Goal: Task Accomplishment & Management: Manage account settings

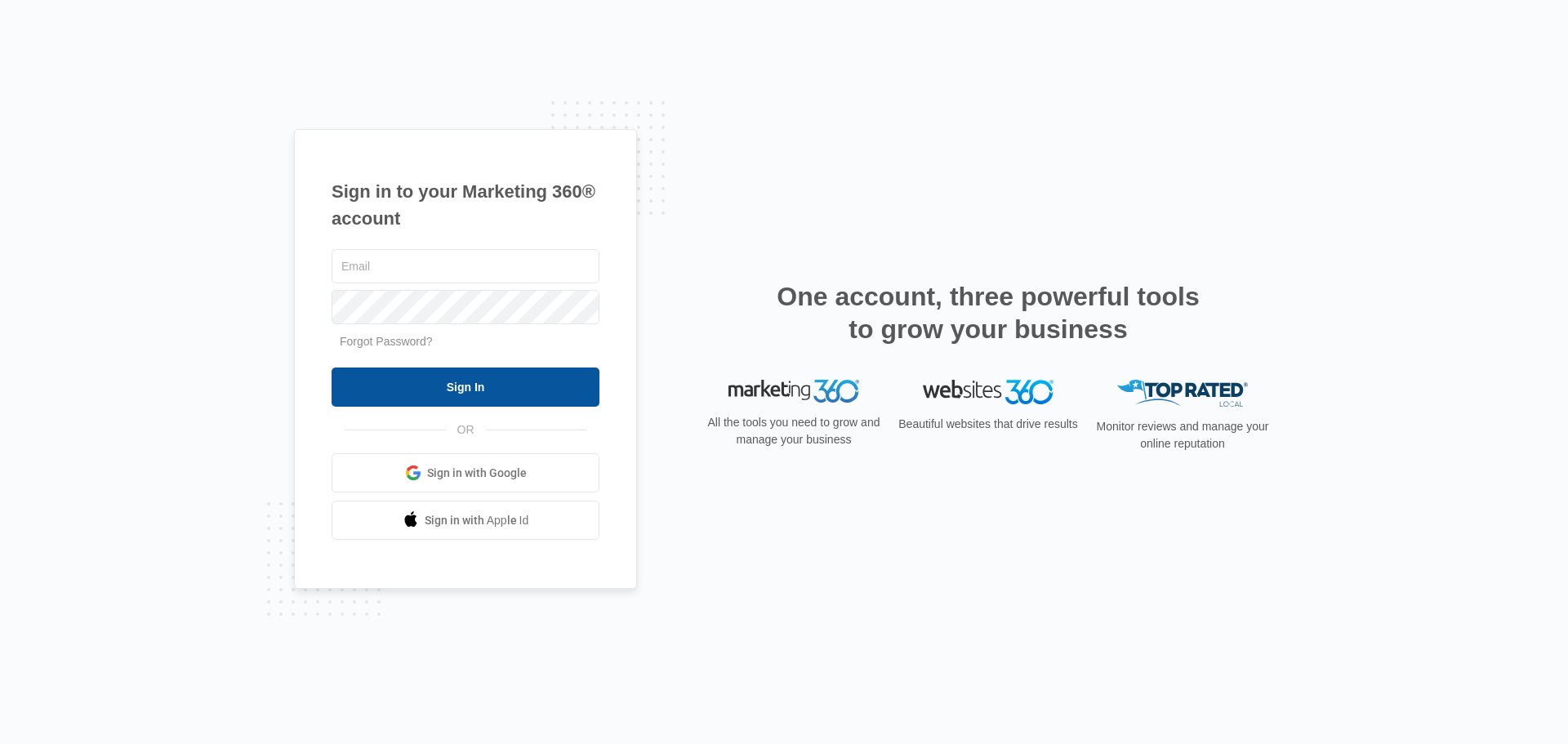
type input "[EMAIL_ADDRESS][DOMAIN_NAME]"
click at [475, 392] on input "Sign In" at bounding box center [465, 387] width 268 height 40
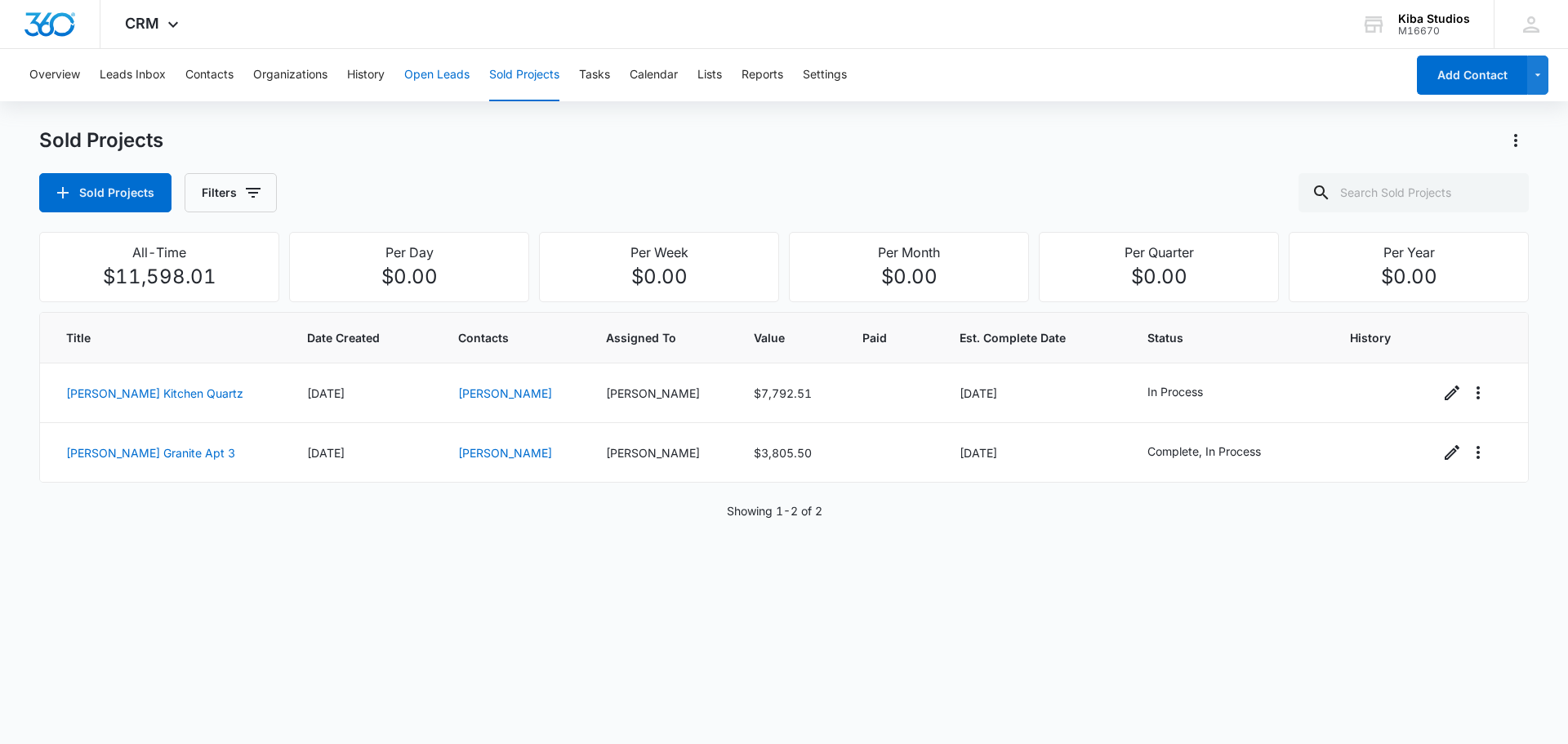
click at [459, 67] on button "Open Leads" at bounding box center [437, 75] width 65 height 52
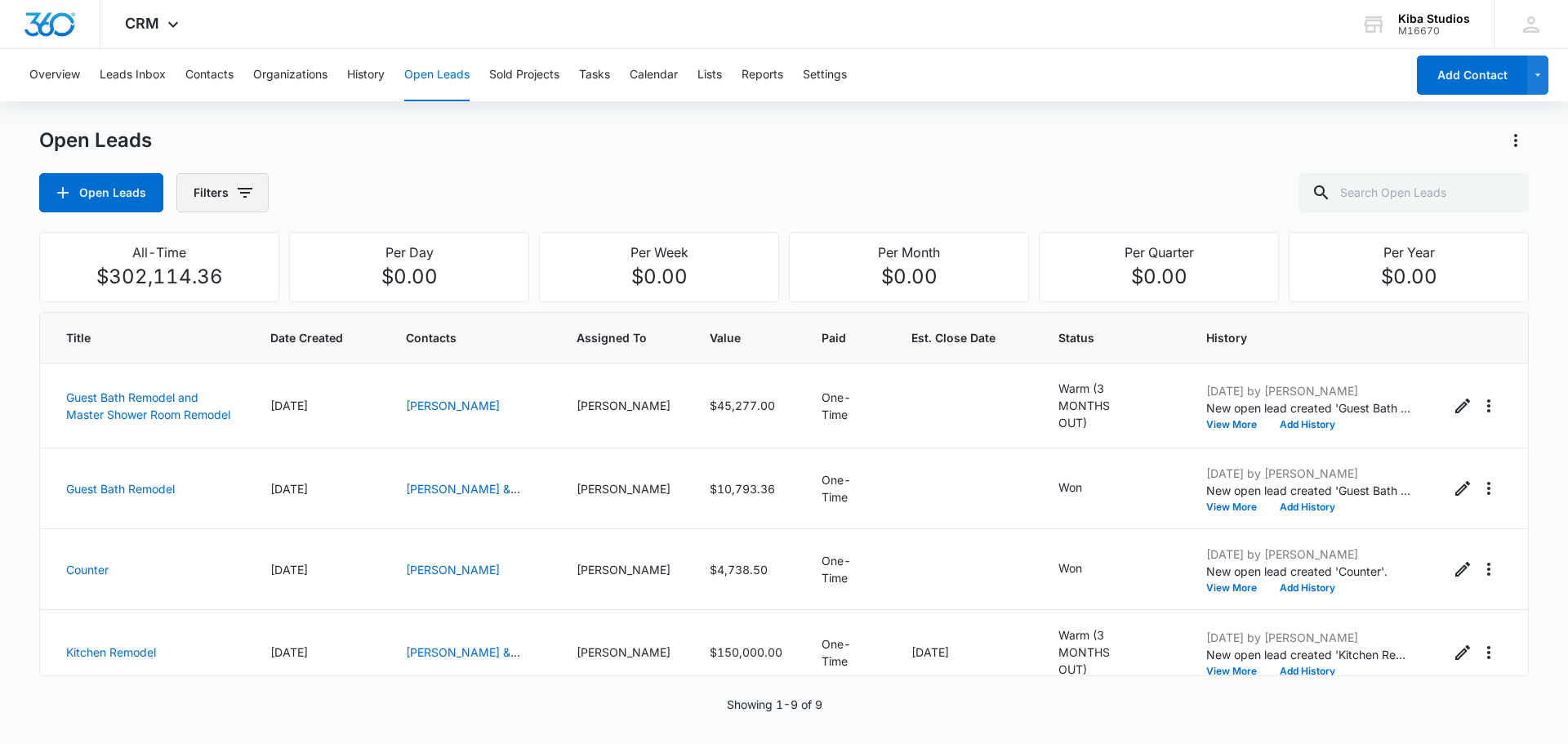
click at [244, 197] on icon "button" at bounding box center [244, 193] width 15 height 10
click at [649, 160] on div "Open Leads Open Leads Filters" at bounding box center [784, 170] width 1490 height 85
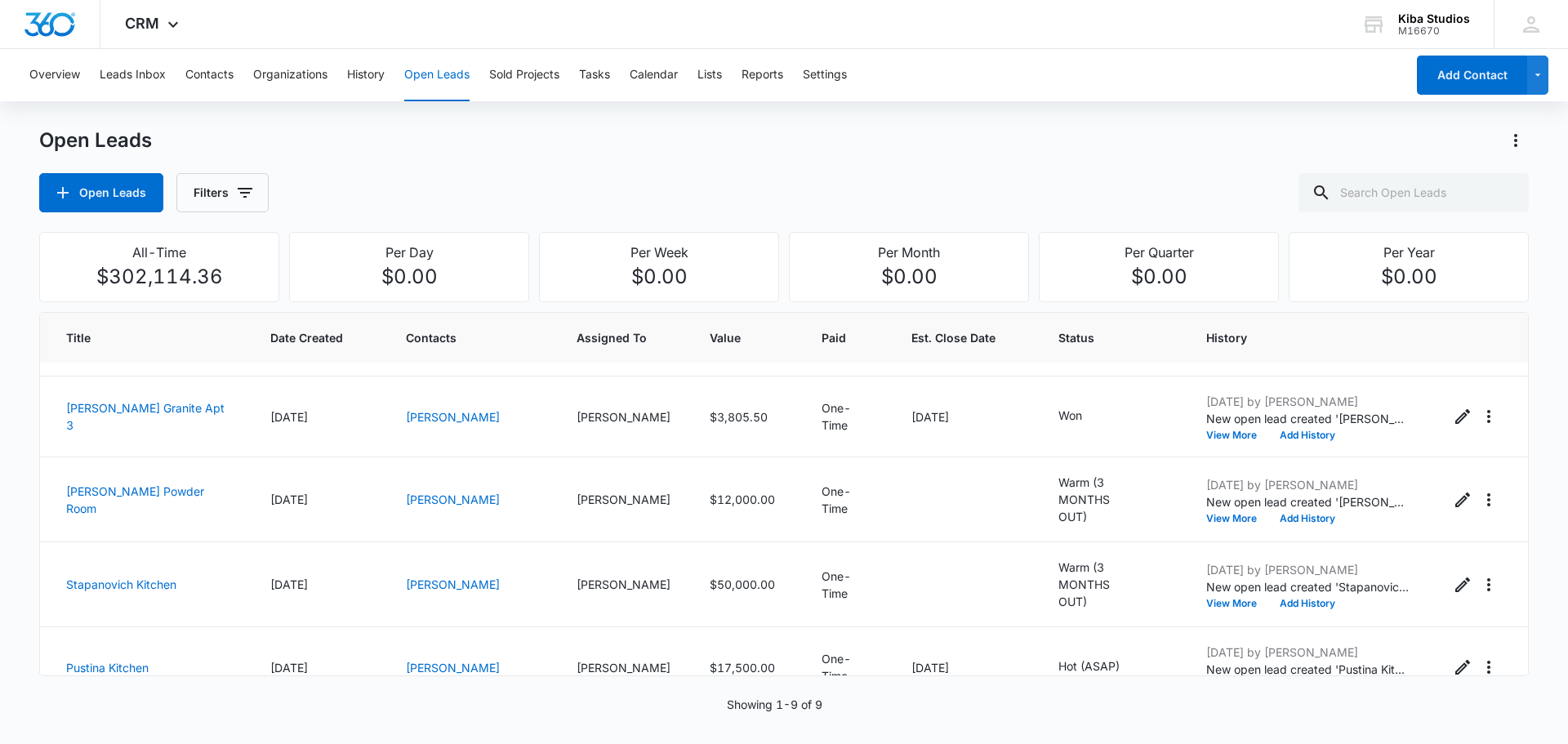
scroll to position [415, 0]
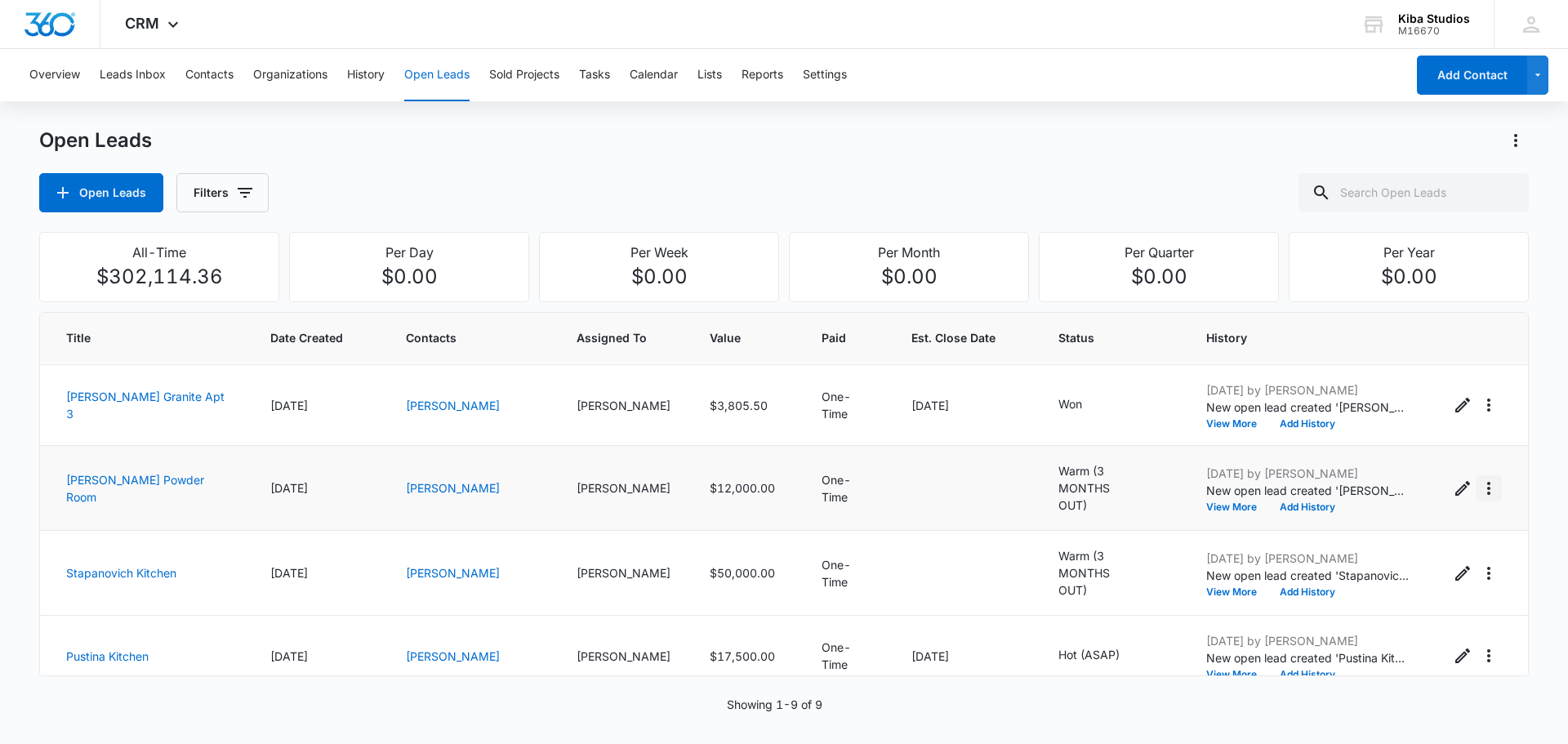
click at [1482, 479] on icon "Actions" at bounding box center [1489, 489] width 20 height 20
click at [1446, 553] on button "Convert to Sold Project" at bounding box center [1397, 543] width 183 height 25
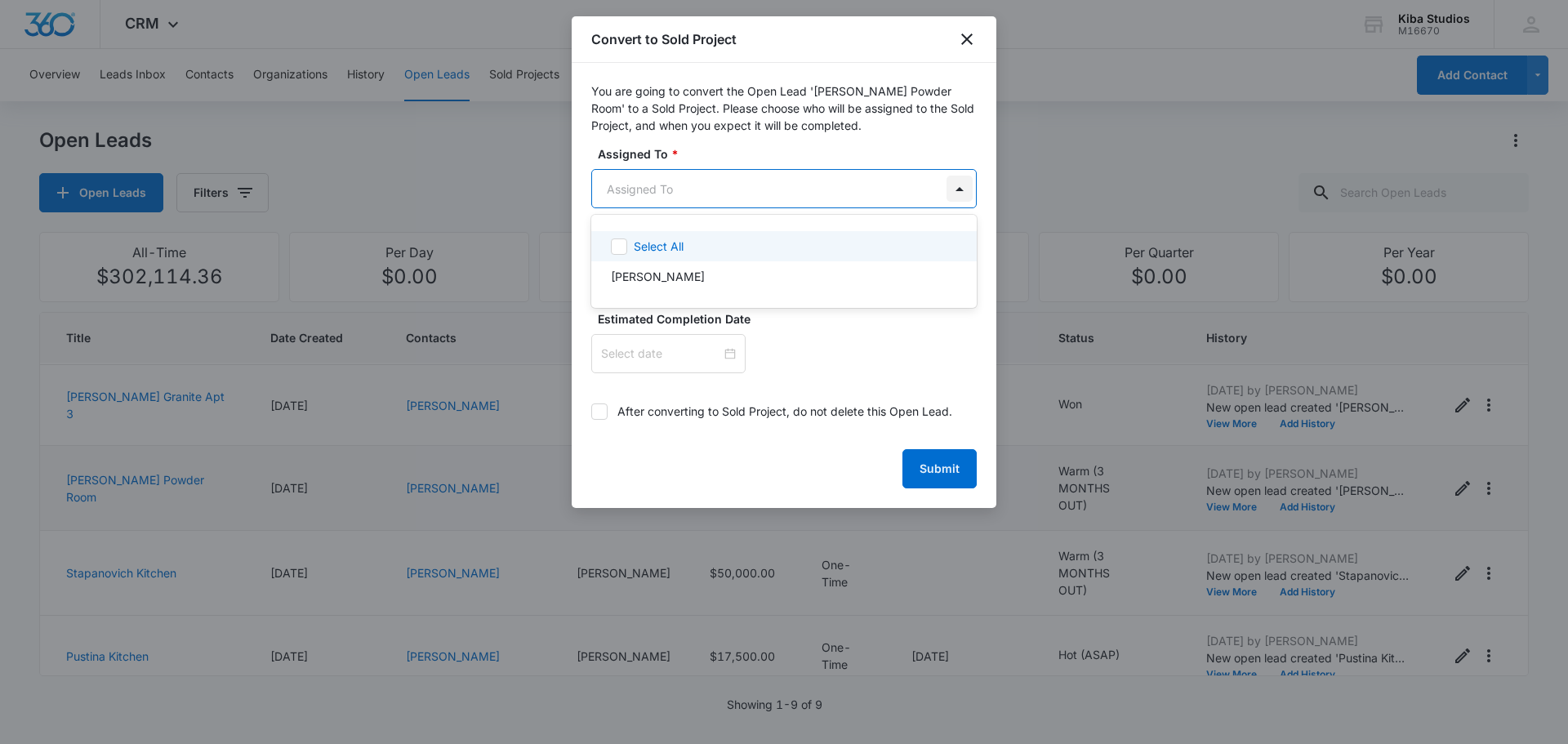
click at [958, 194] on body "CRM Apps CRM Brand AI Assistant Kiba Studios M16670 Your Accounts View All CH C…" at bounding box center [784, 372] width 1568 height 744
click at [963, 35] on div at bounding box center [784, 372] width 1568 height 744
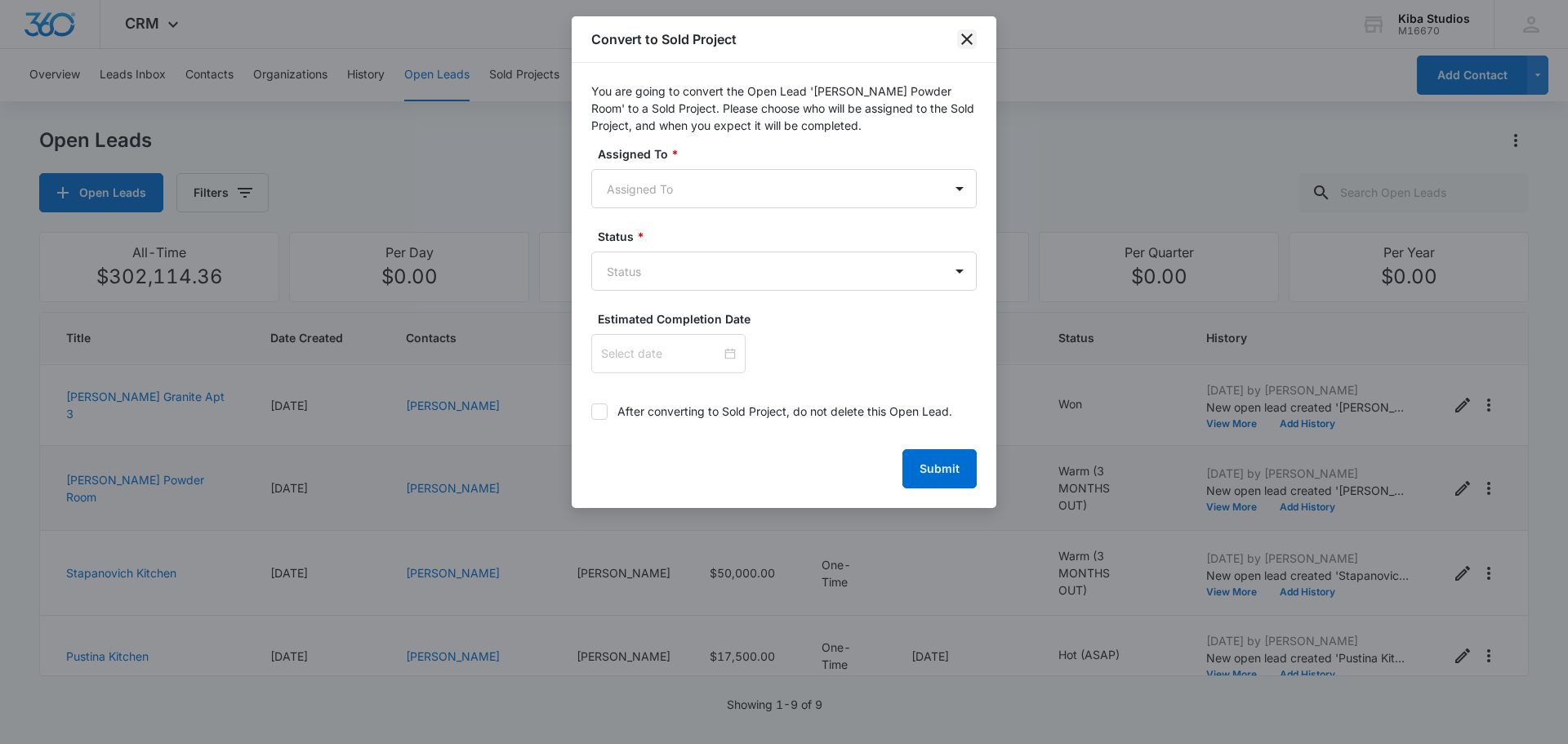
click at [970, 39] on icon "close" at bounding box center [968, 40] width 20 height 20
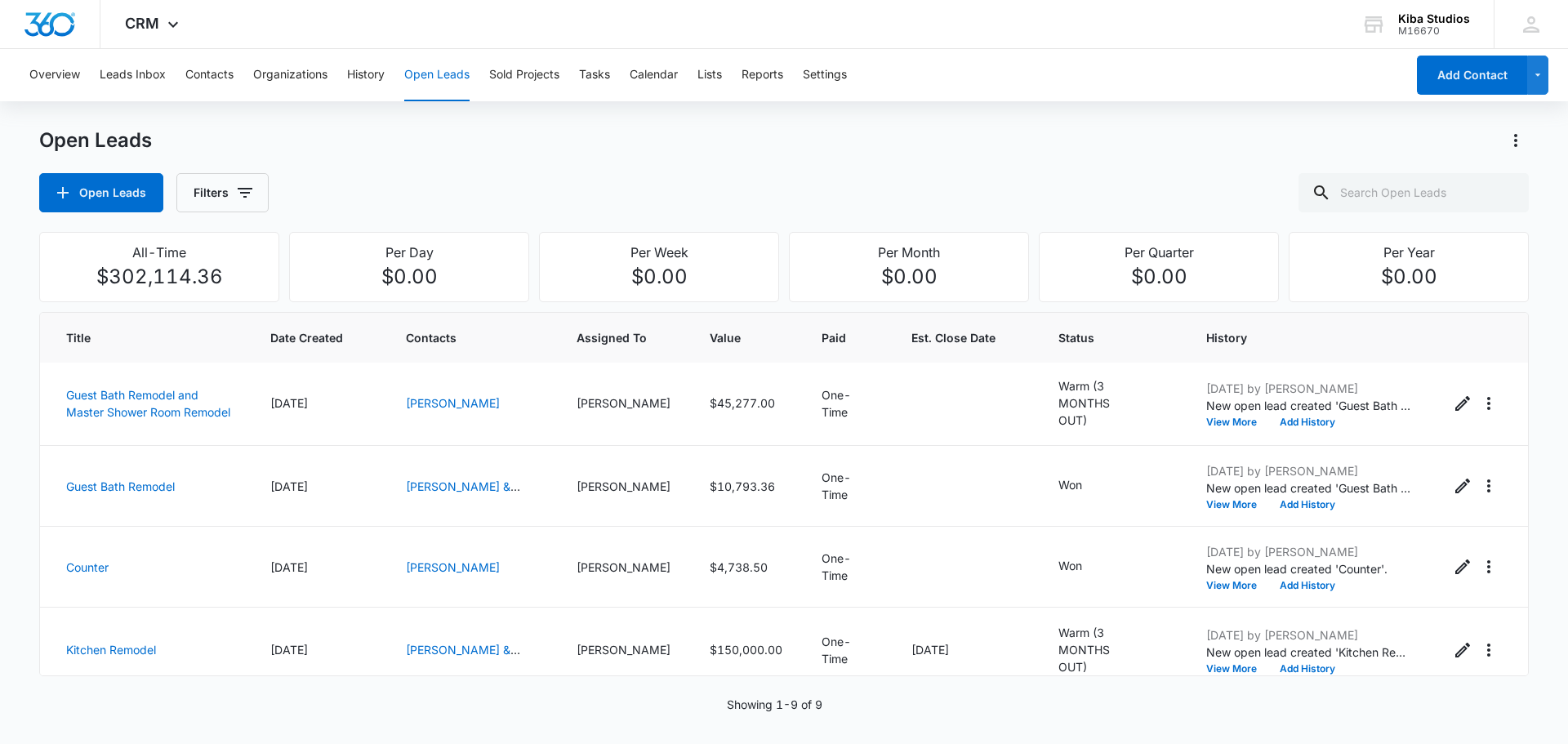
scroll to position [0, 0]
click at [1472, 70] on button "Add Contact" at bounding box center [1471, 75] width 110 height 40
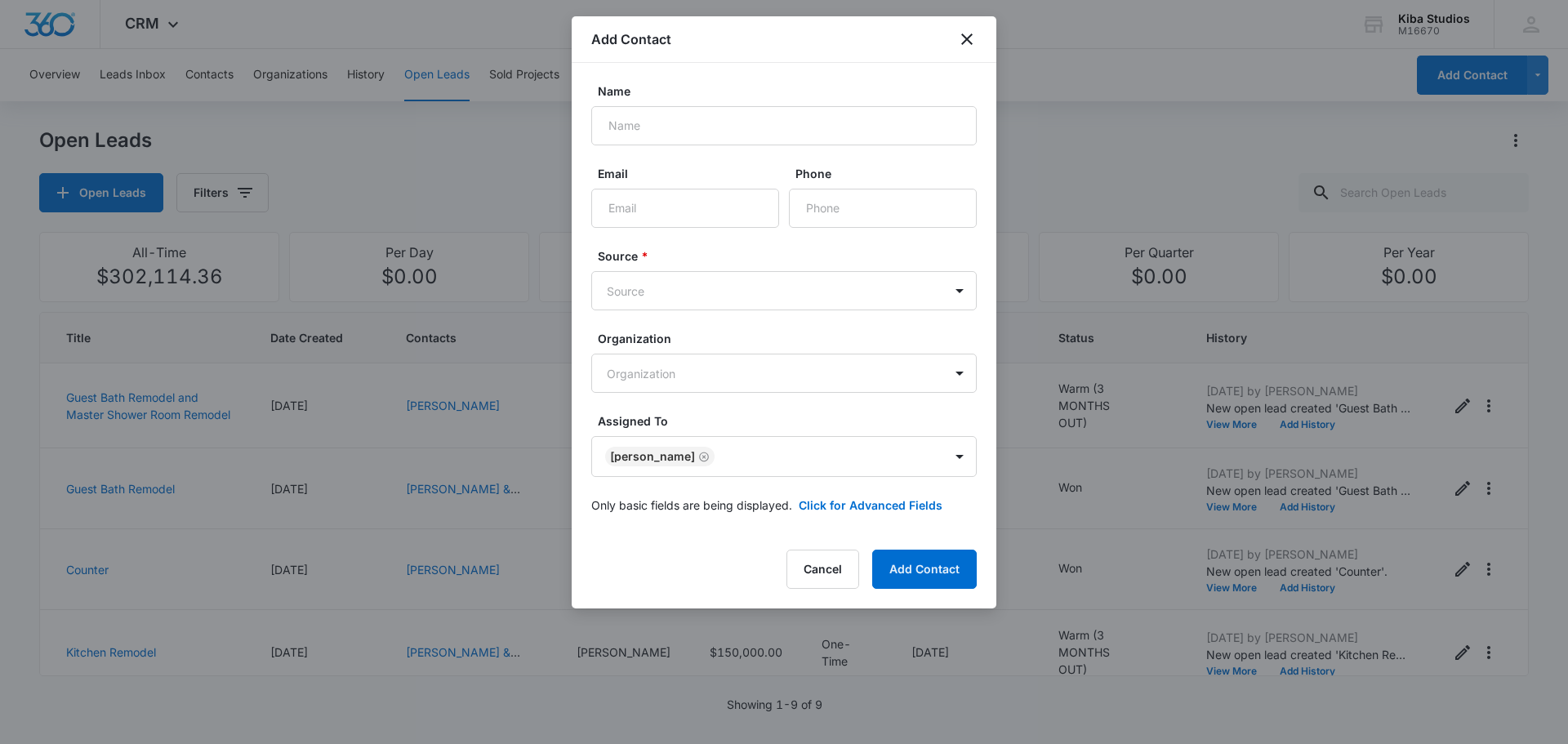
click at [790, 145] on form "Name Email Phone Source * Source Organization Organization Assigned To Cathy Ho…" at bounding box center [784, 308] width 386 height 451
click at [780, 129] on input "Name" at bounding box center [784, 126] width 386 height 40
type input "Troy & Tina Sieverding"
click at [746, 209] on input "Email" at bounding box center [686, 209] width 188 height 40
type input "tntsieverding@gmail.com"
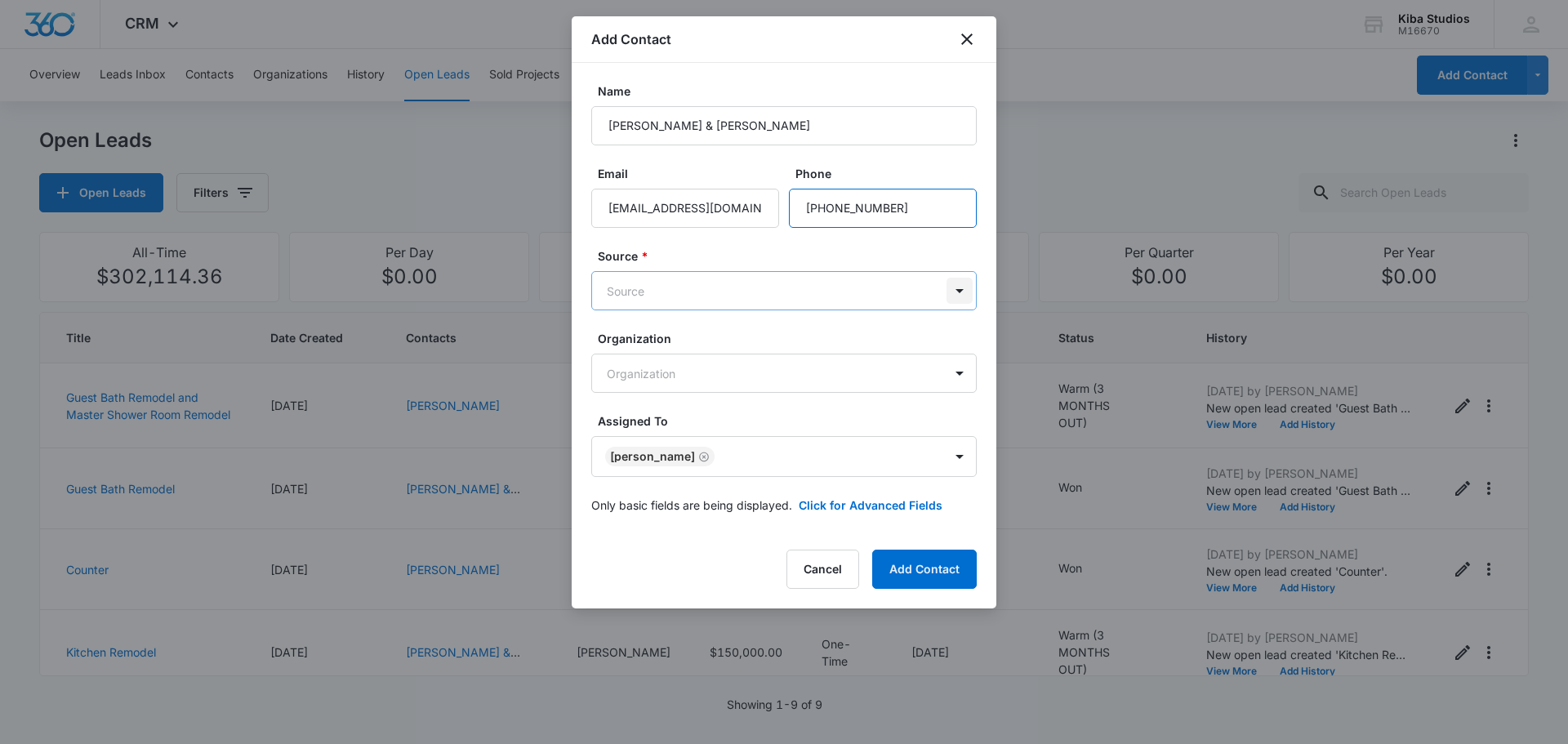
type input "(563) 451-2246"
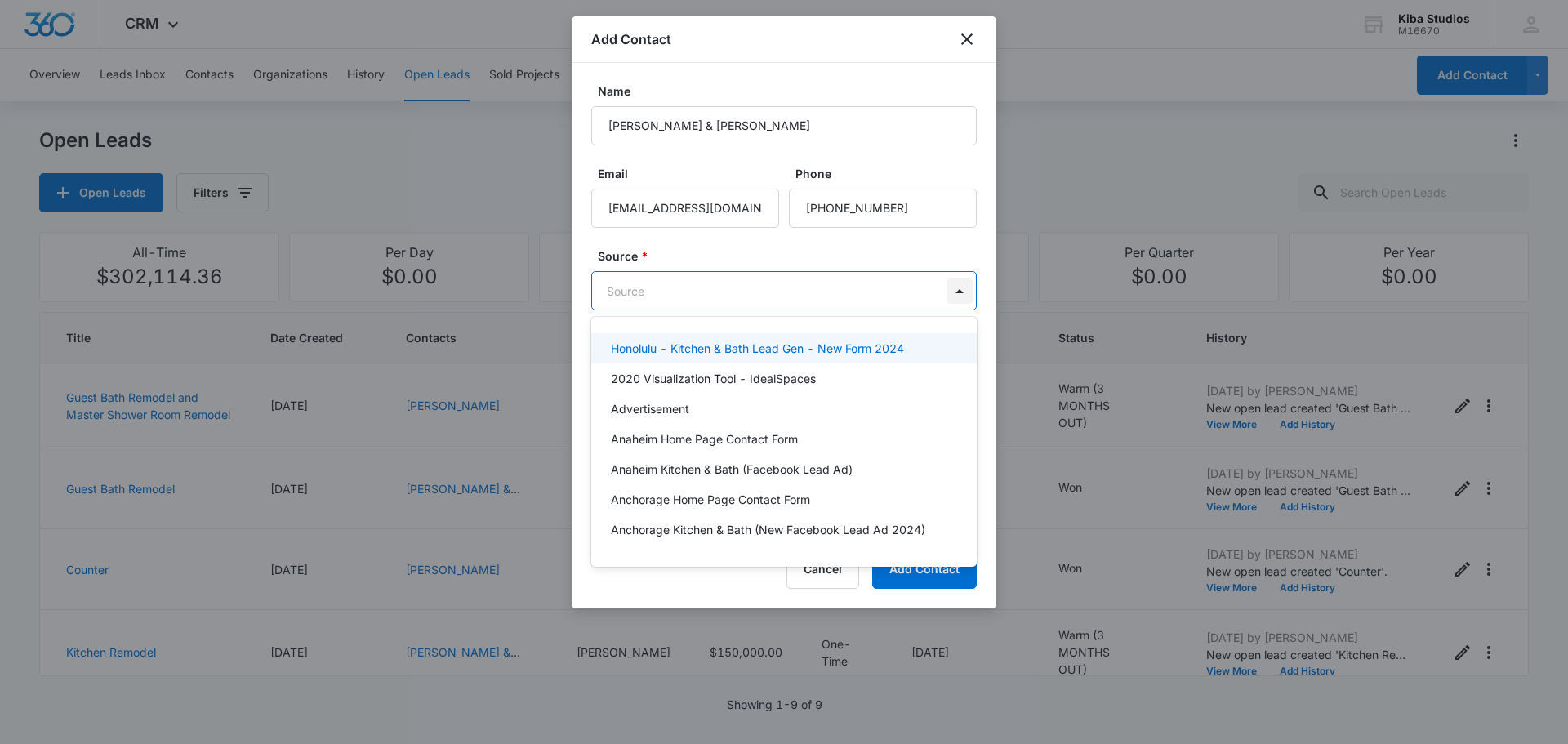
click at [953, 291] on body "CRM Apps CRM Brand AI Assistant Kiba Studios M16670 Your Accounts View All CH C…" at bounding box center [784, 372] width 1568 height 744
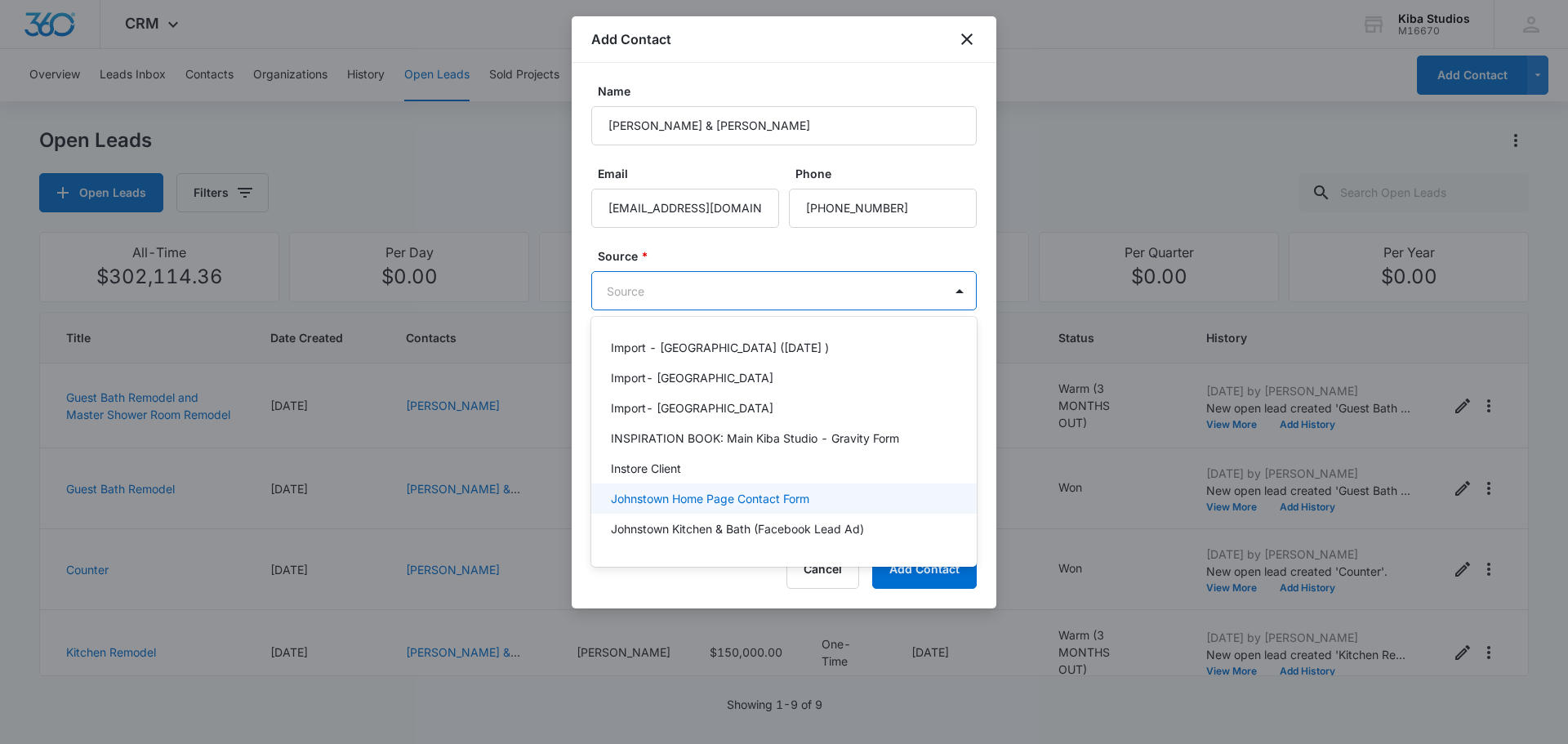
scroll to position [1633, 0]
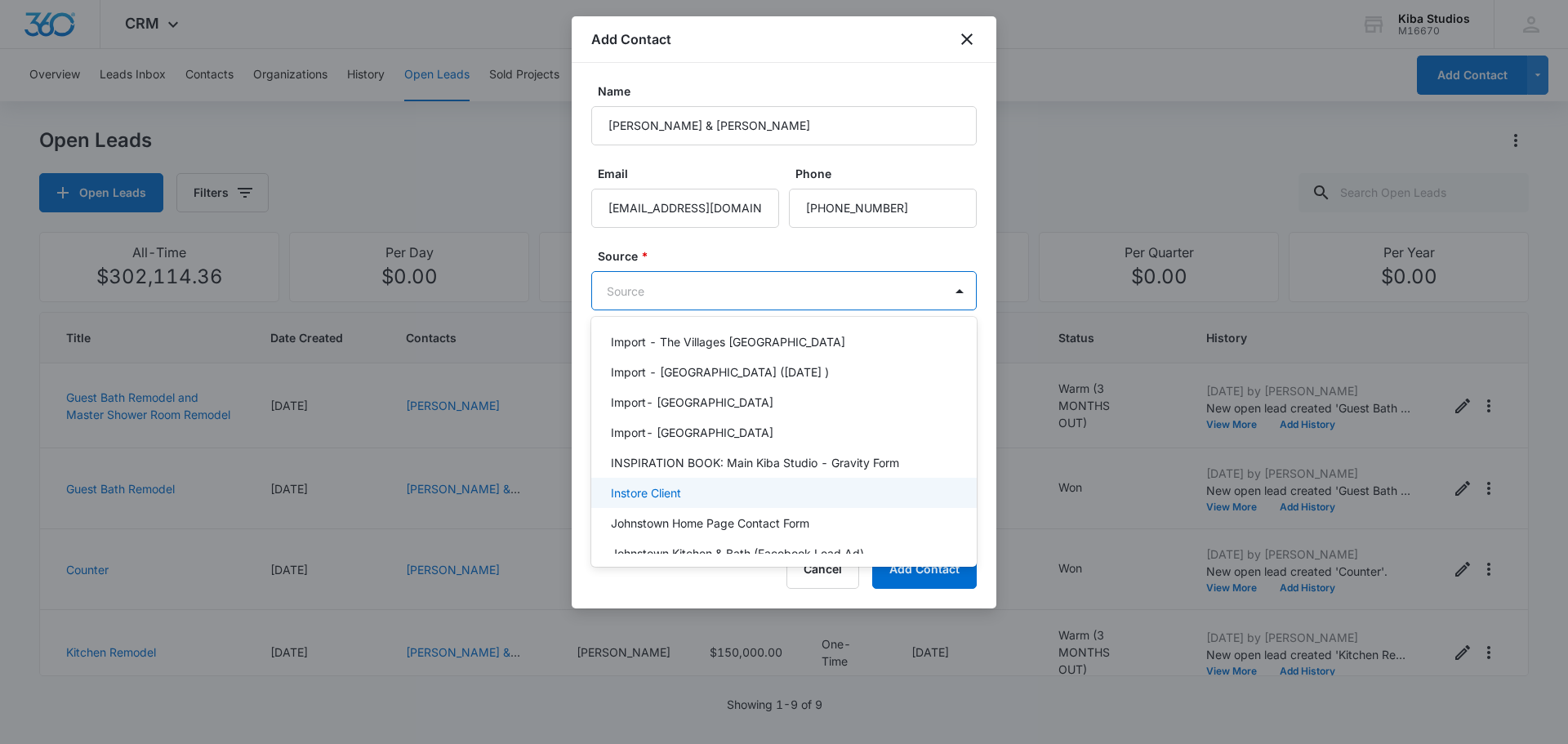
click at [664, 485] on p "Instore Client" at bounding box center [646, 493] width 70 height 17
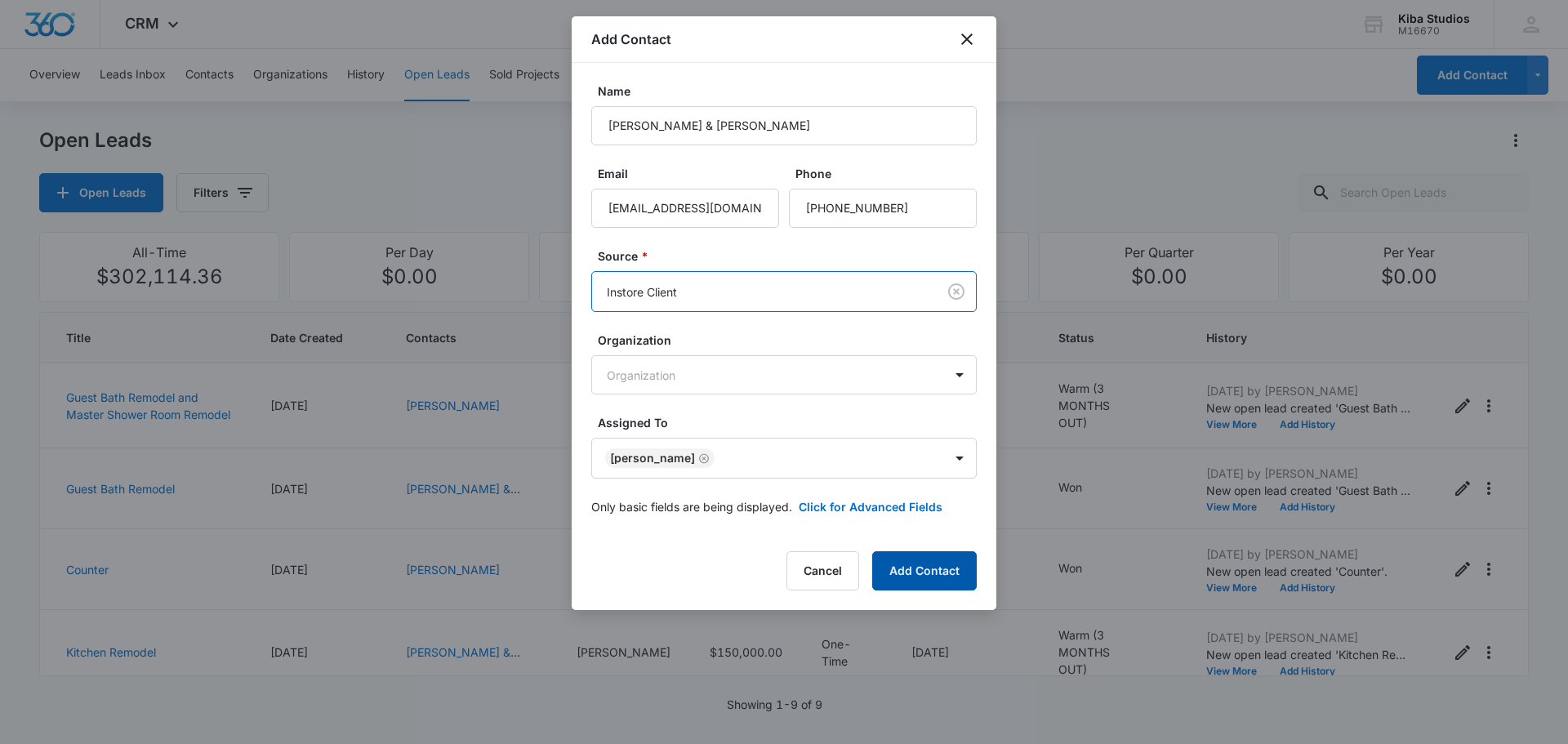
click at [937, 564] on button "Add Contact" at bounding box center [925, 571] width 105 height 40
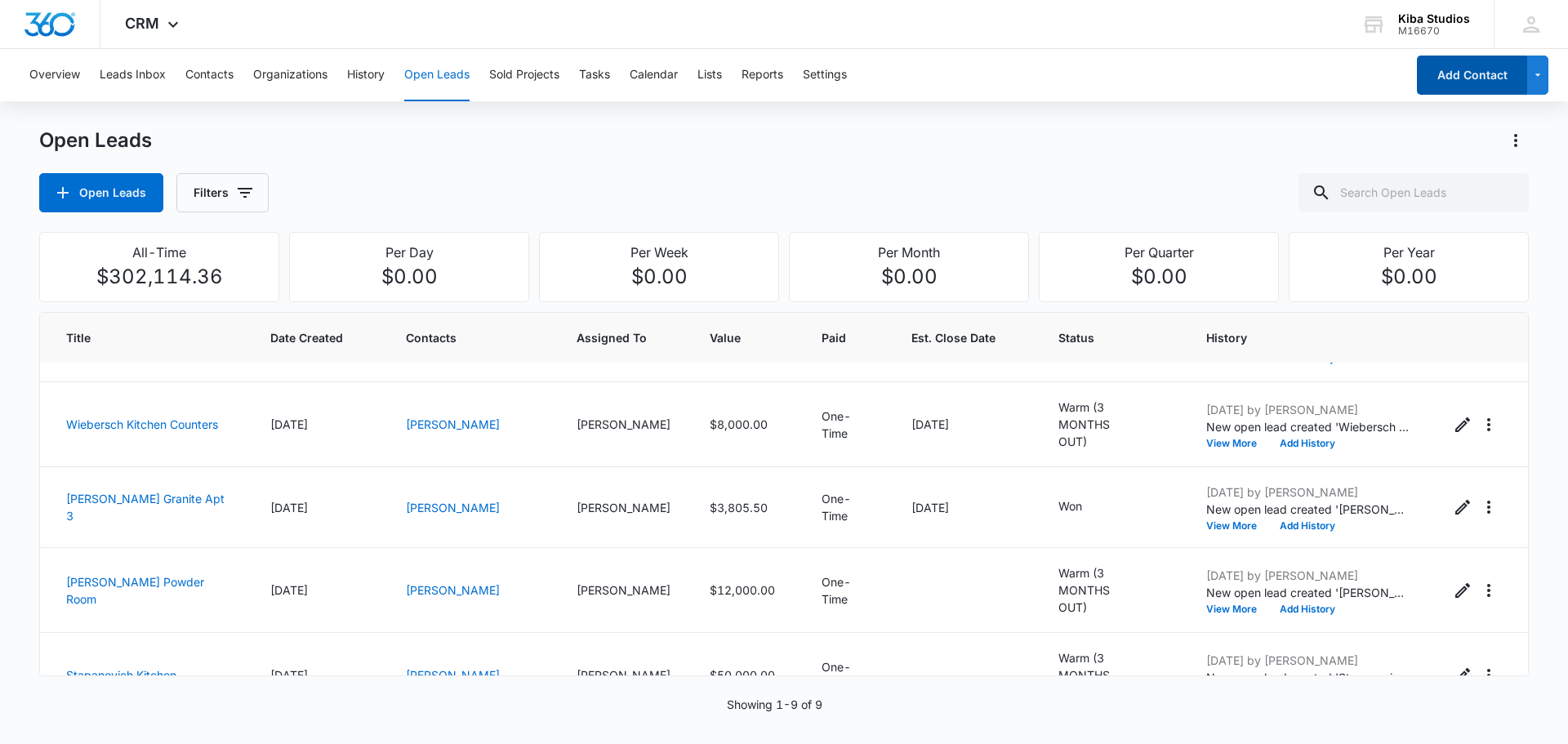
scroll to position [415, 0]
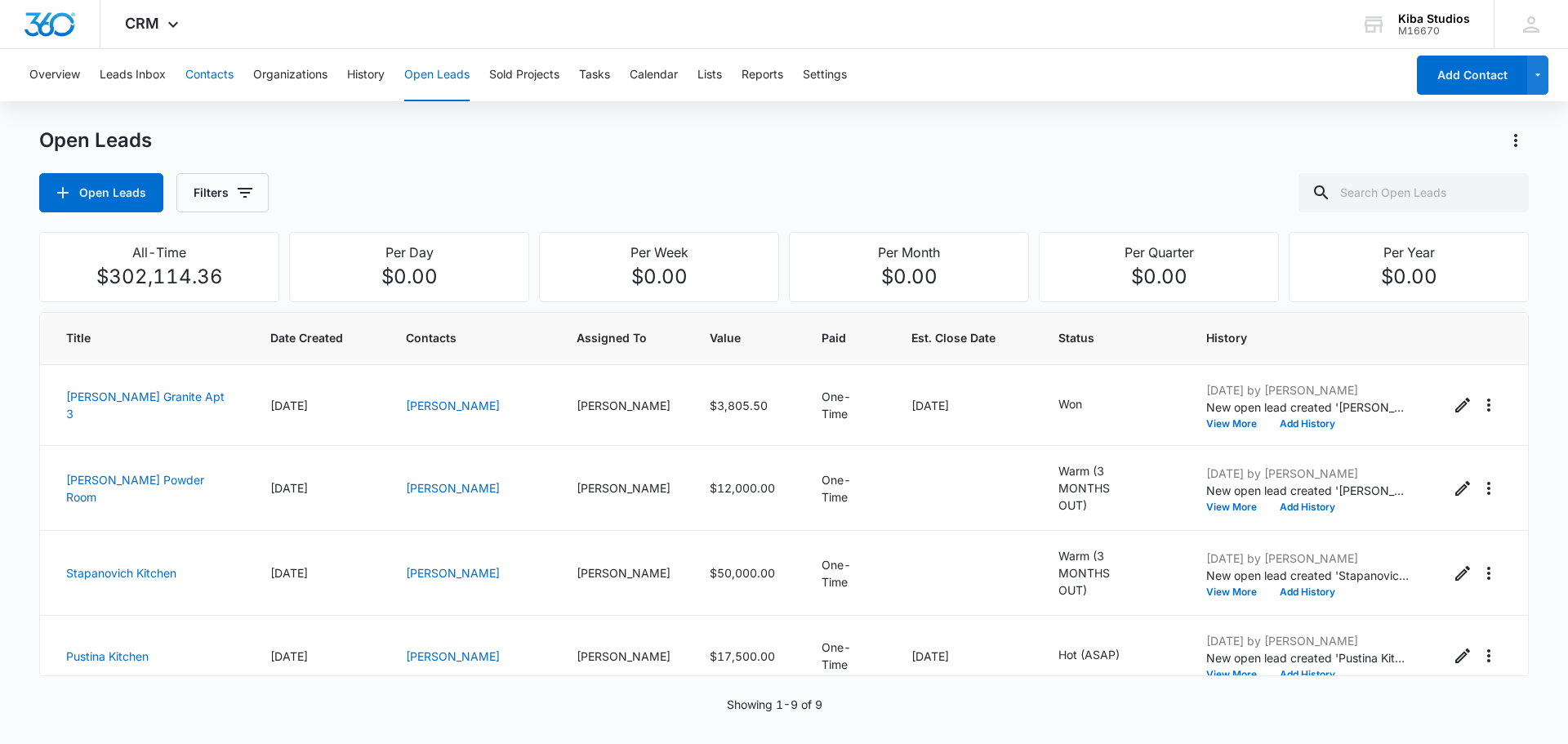
click at [199, 78] on button "Contacts" at bounding box center [209, 75] width 48 height 52
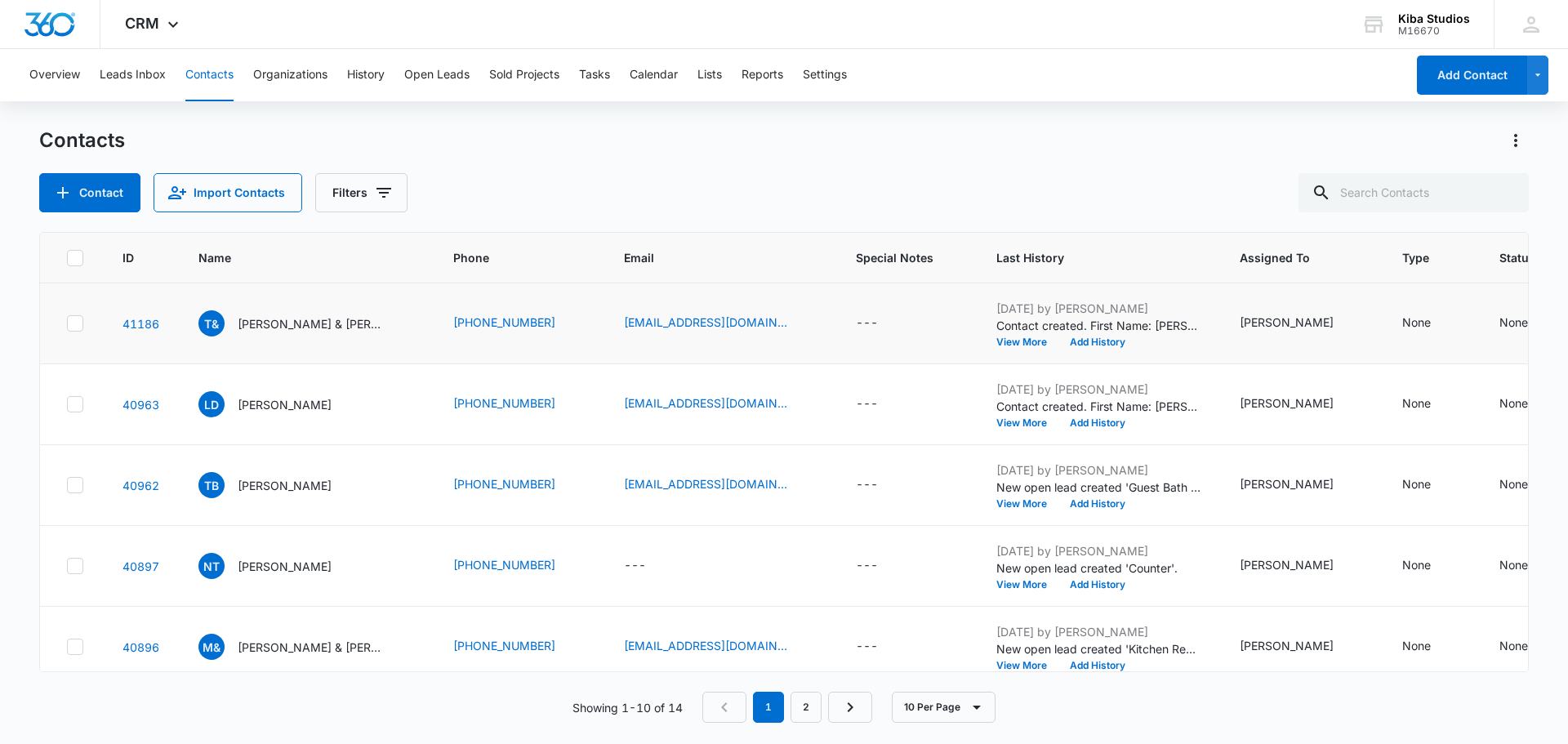
click at [76, 327] on icon at bounding box center [75, 323] width 15 height 15
click at [67, 325] on input "checkbox" at bounding box center [66, 324] width 1 height 1
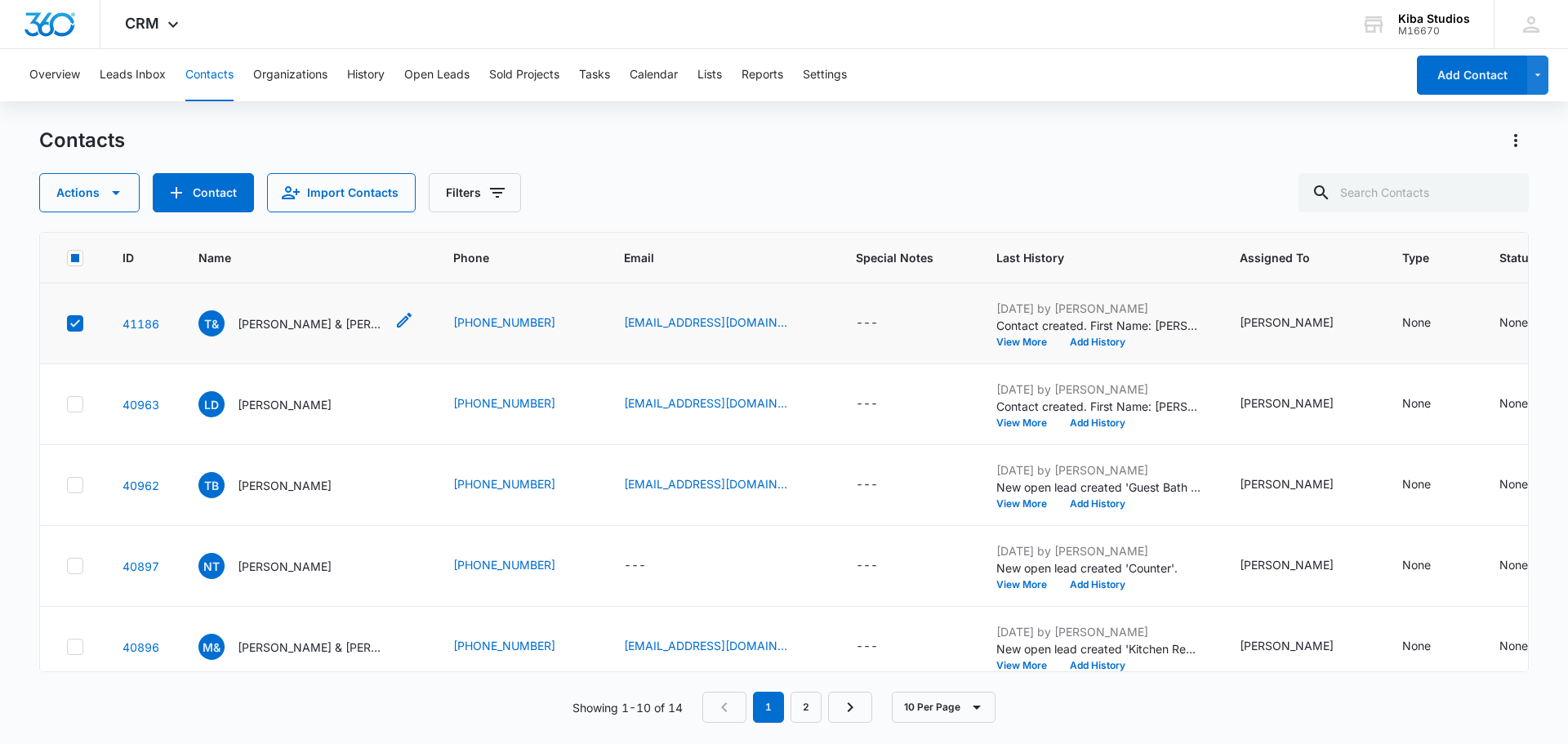
click at [395, 325] on icon "Name - Troy & Tina Sieverding - Select to Edit Field" at bounding box center [405, 321] width 20 height 20
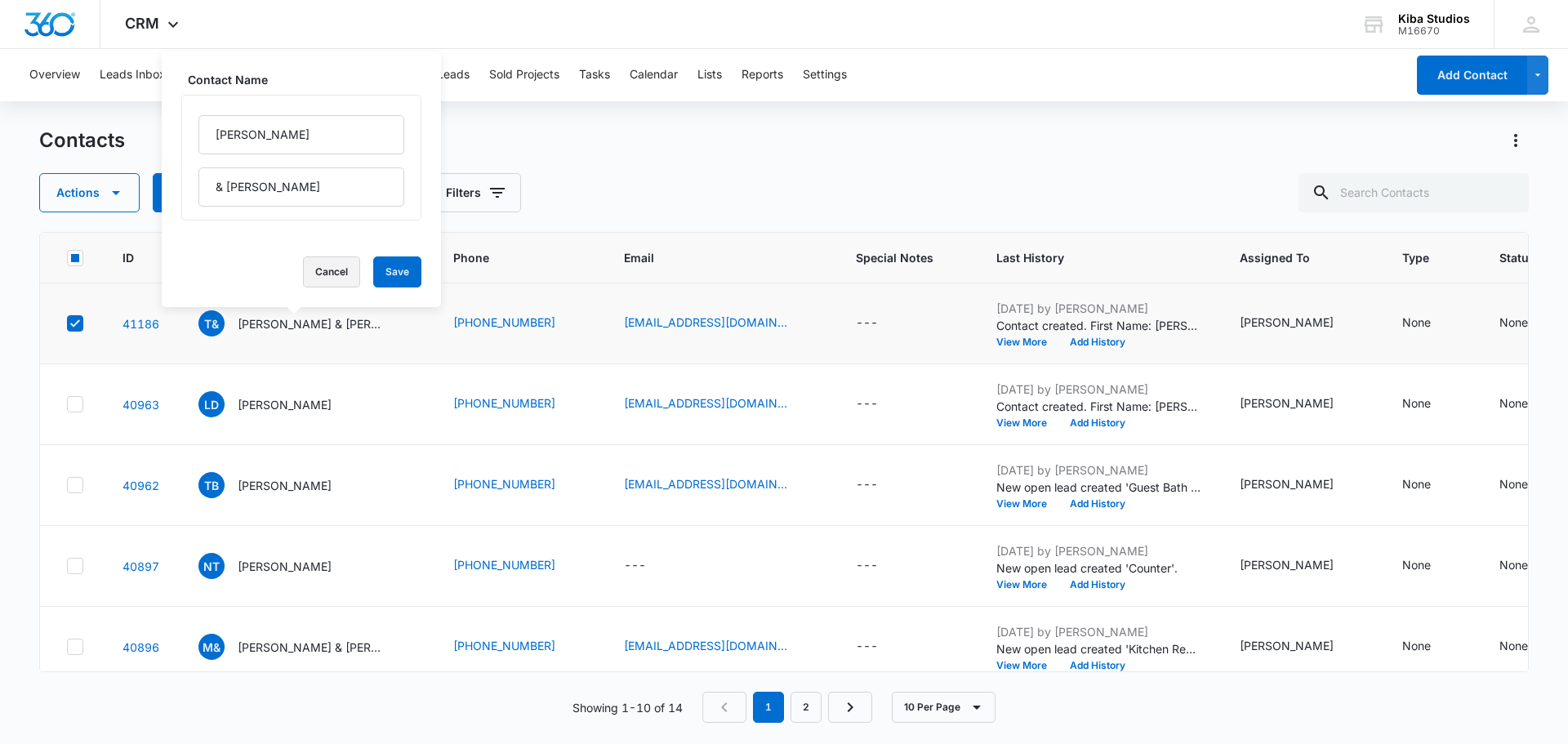
click at [308, 269] on button "Cancel" at bounding box center [331, 271] width 57 height 31
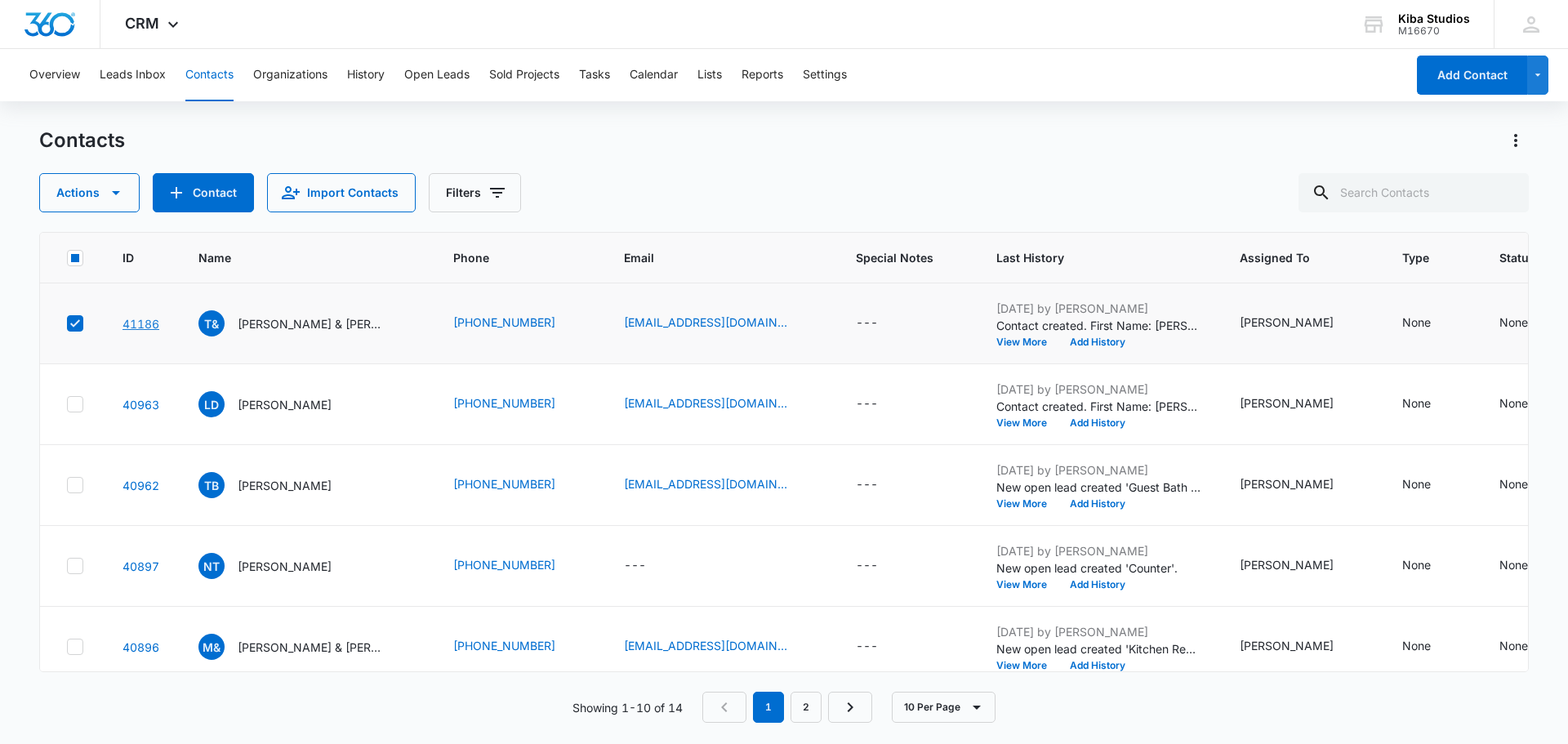
click at [139, 327] on link "41186" at bounding box center [140, 324] width 37 height 14
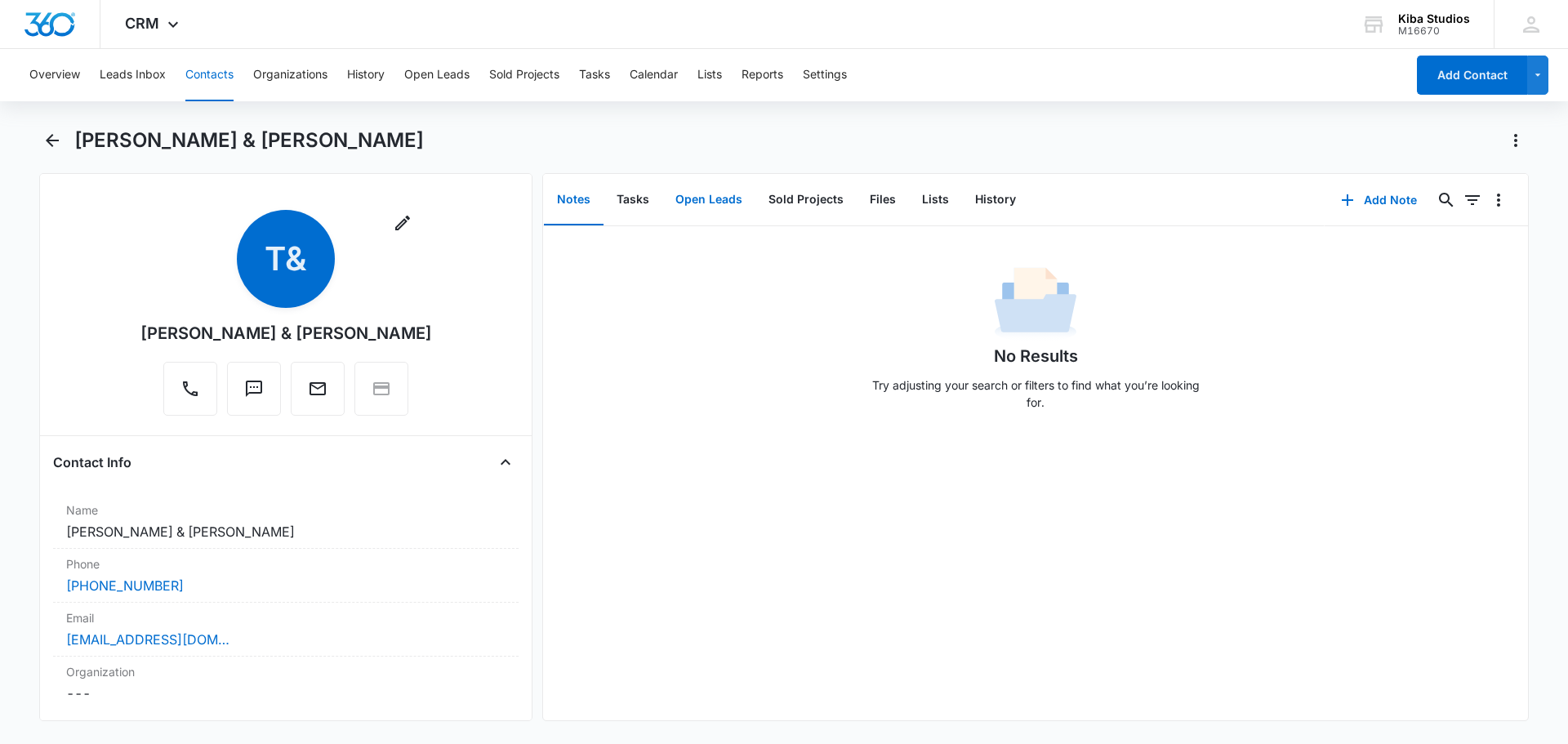
click at [732, 204] on button "Open Leads" at bounding box center [709, 200] width 93 height 50
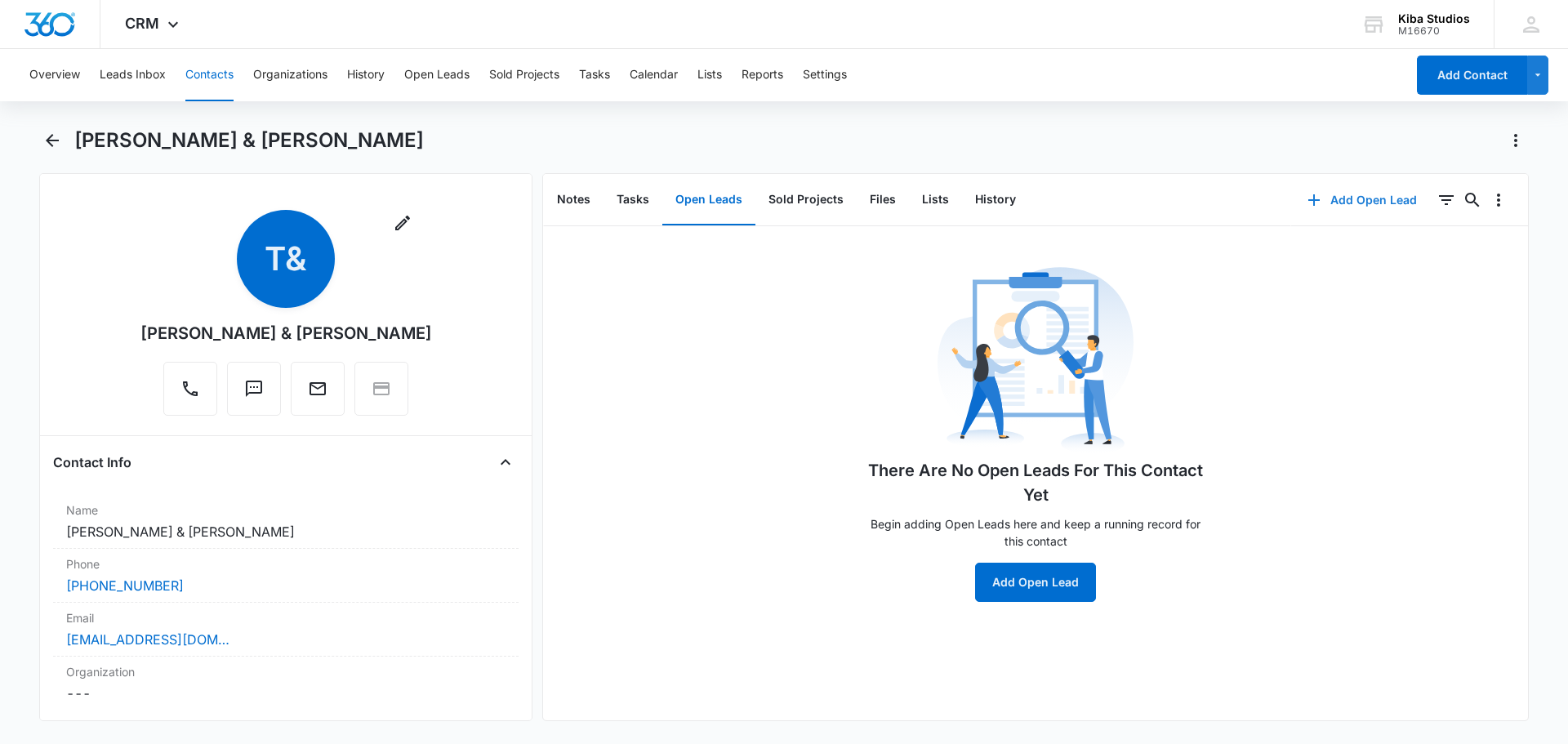
click at [1374, 203] on button "Add Open Lead" at bounding box center [1362, 200] width 142 height 40
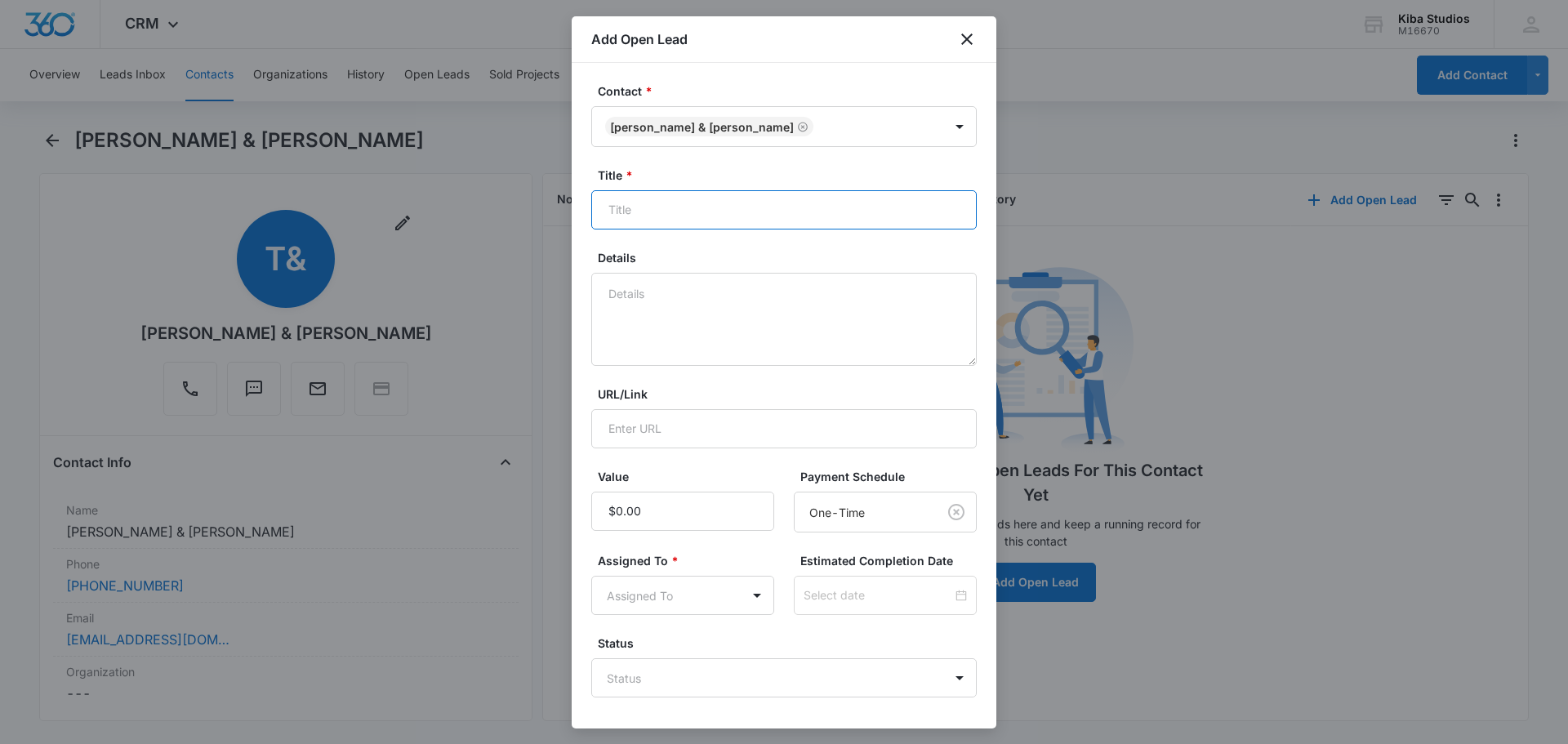
click at [659, 219] on input "Title *" at bounding box center [784, 210] width 386 height 40
type input "Master Bath Remodel"
type input "$65,000.00"
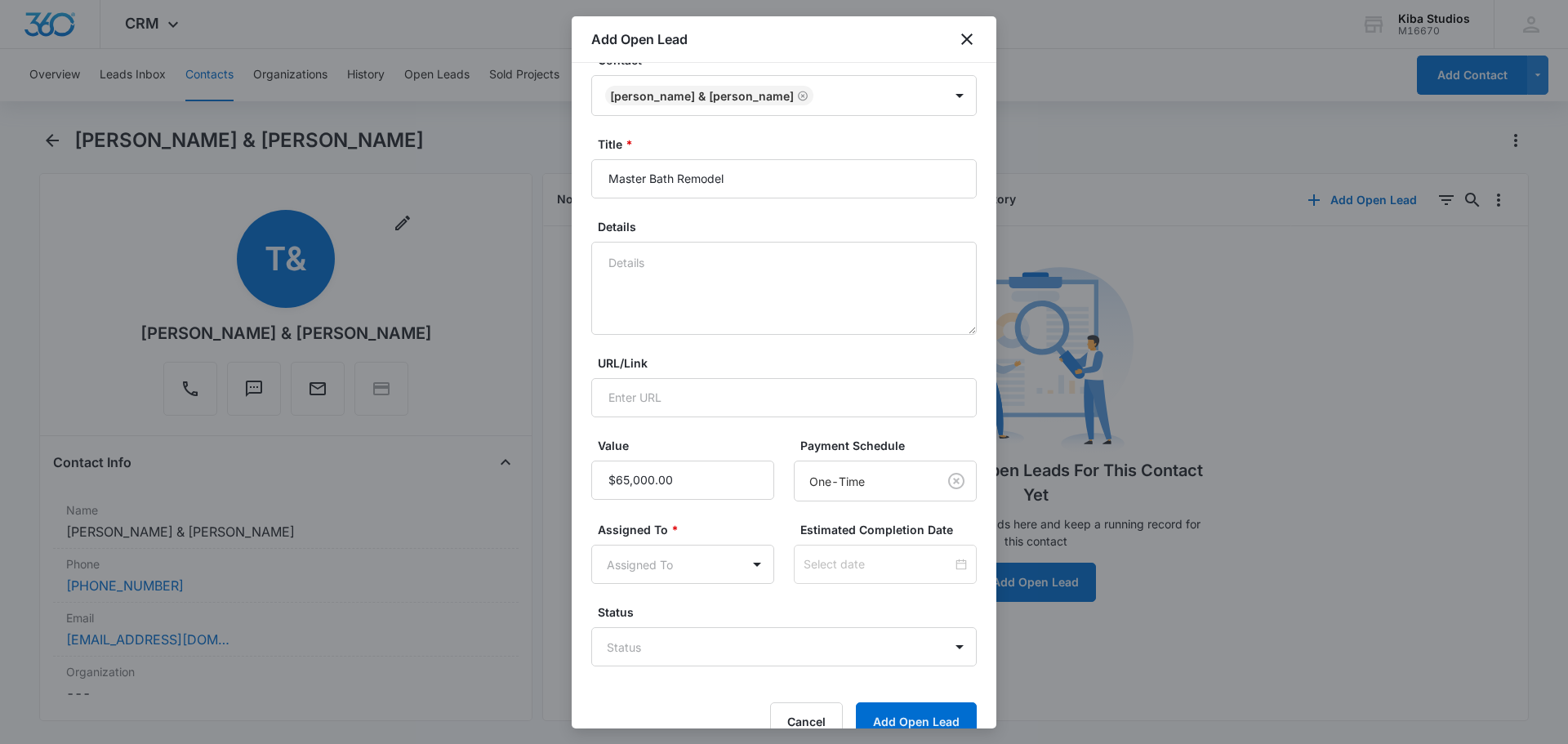
scroll to position [63, 0]
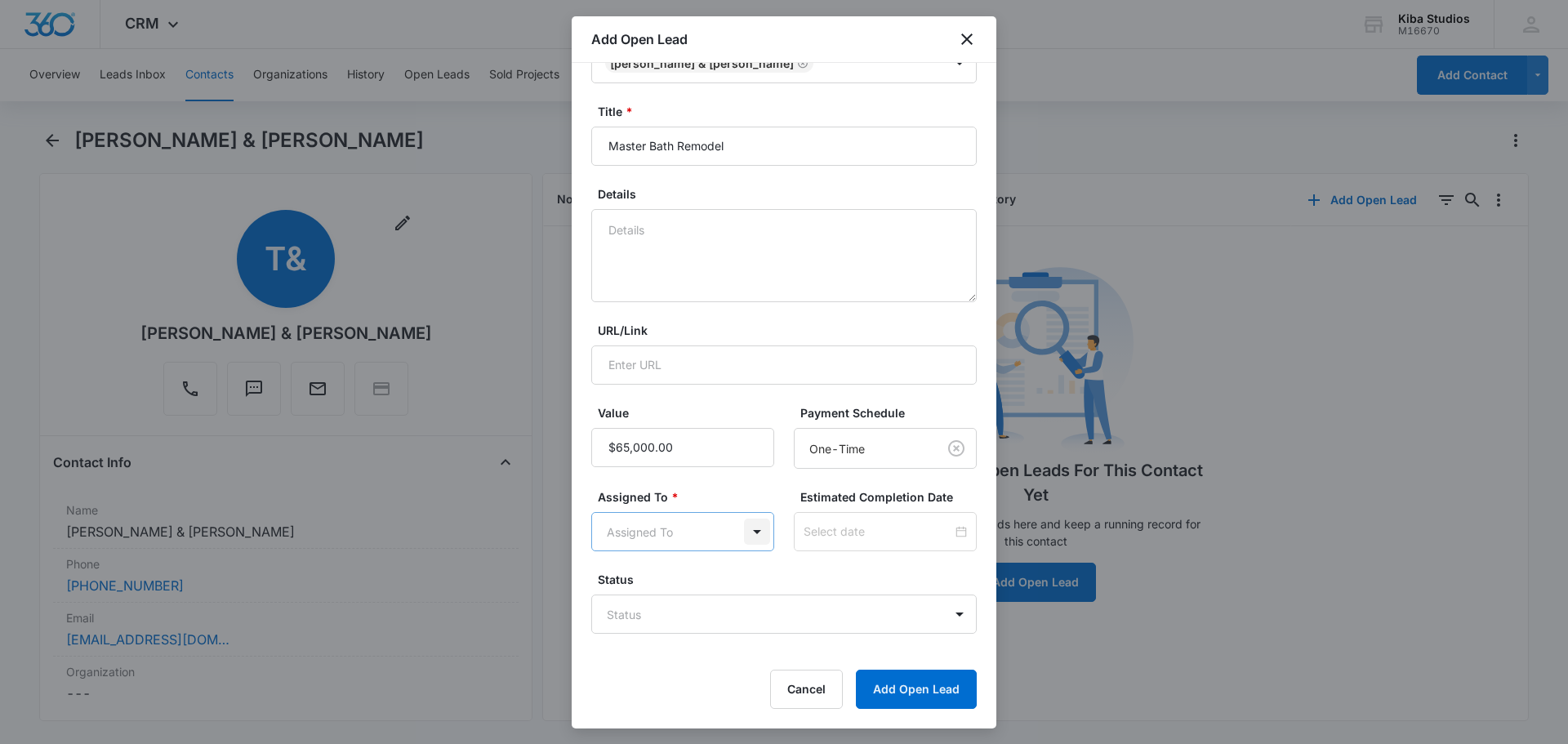
click at [752, 531] on body "CRM Apps CRM Brand AI Assistant Kiba Studios M16670 Your Accounts View All CH C…" at bounding box center [784, 372] width 1568 height 744
click at [630, 624] on p "Cathy Hoy" at bounding box center [658, 619] width 94 height 17
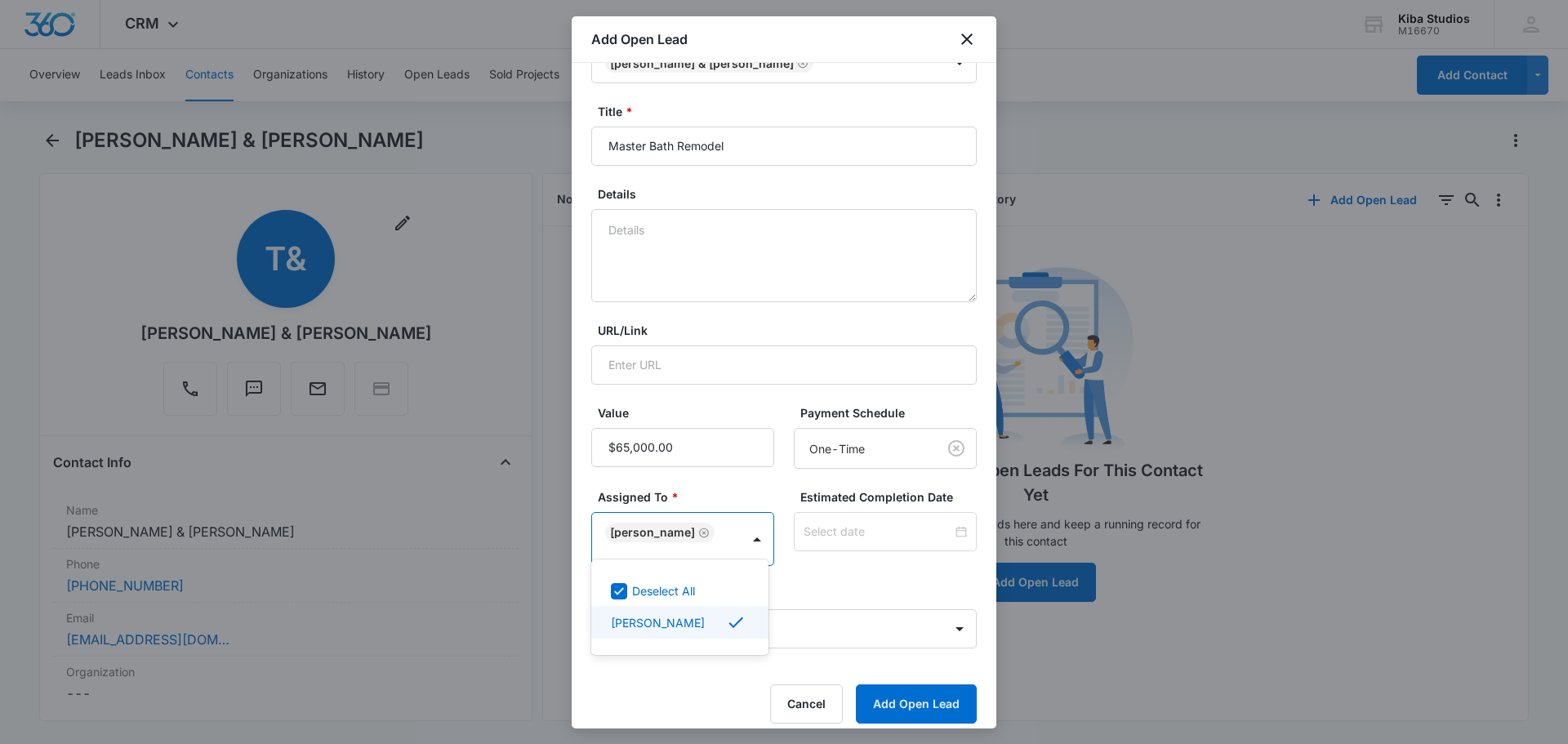
click at [833, 582] on div at bounding box center [784, 372] width 1568 height 744
click at [956, 619] on body "CRM Apps CRM Brand AI Assistant Kiba Studios M16670 Your Accounts View All CH C…" at bounding box center [784, 372] width 1568 height 744
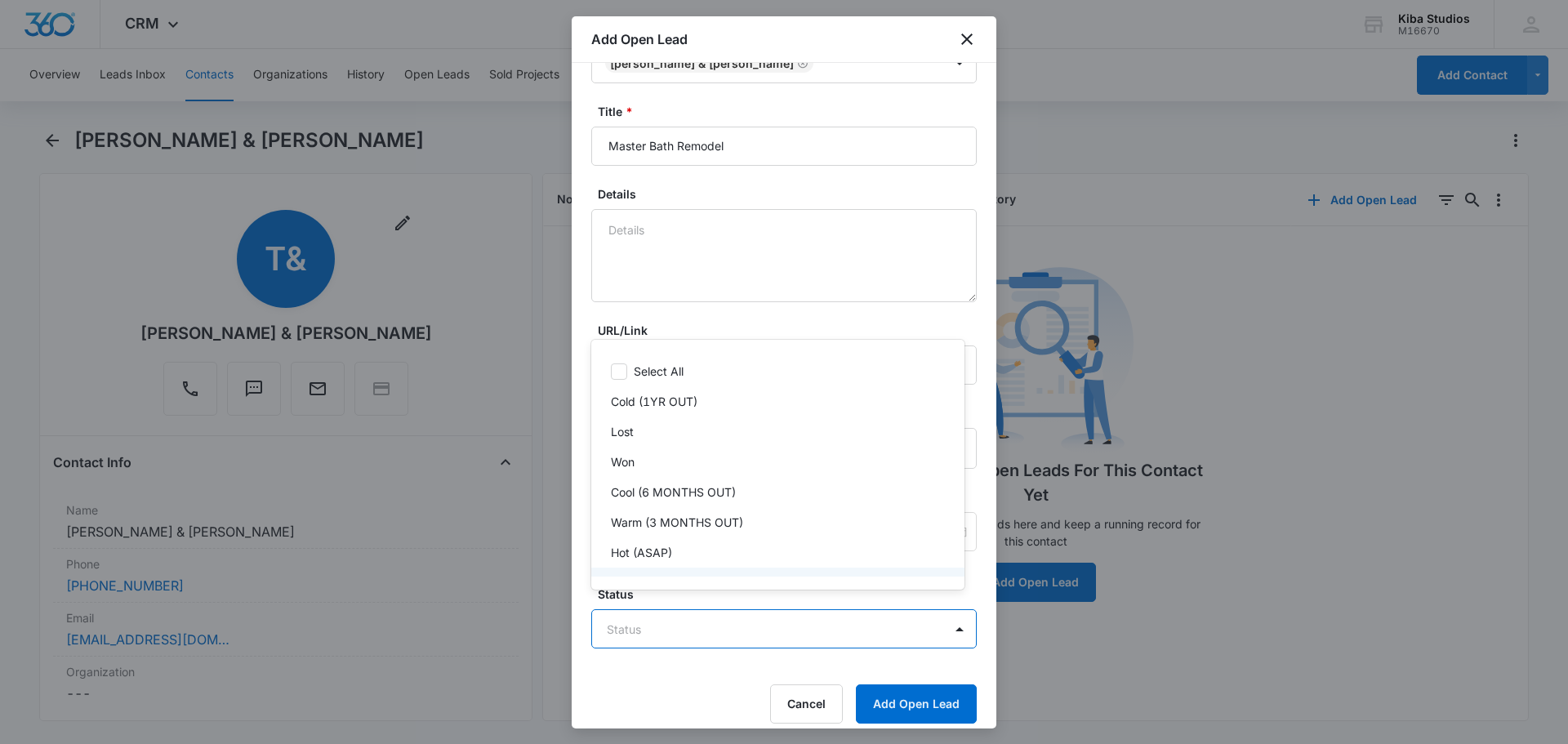
scroll to position [25, 0]
click at [653, 537] on div "Hot (ASAP)" at bounding box center [778, 527] width 373 height 31
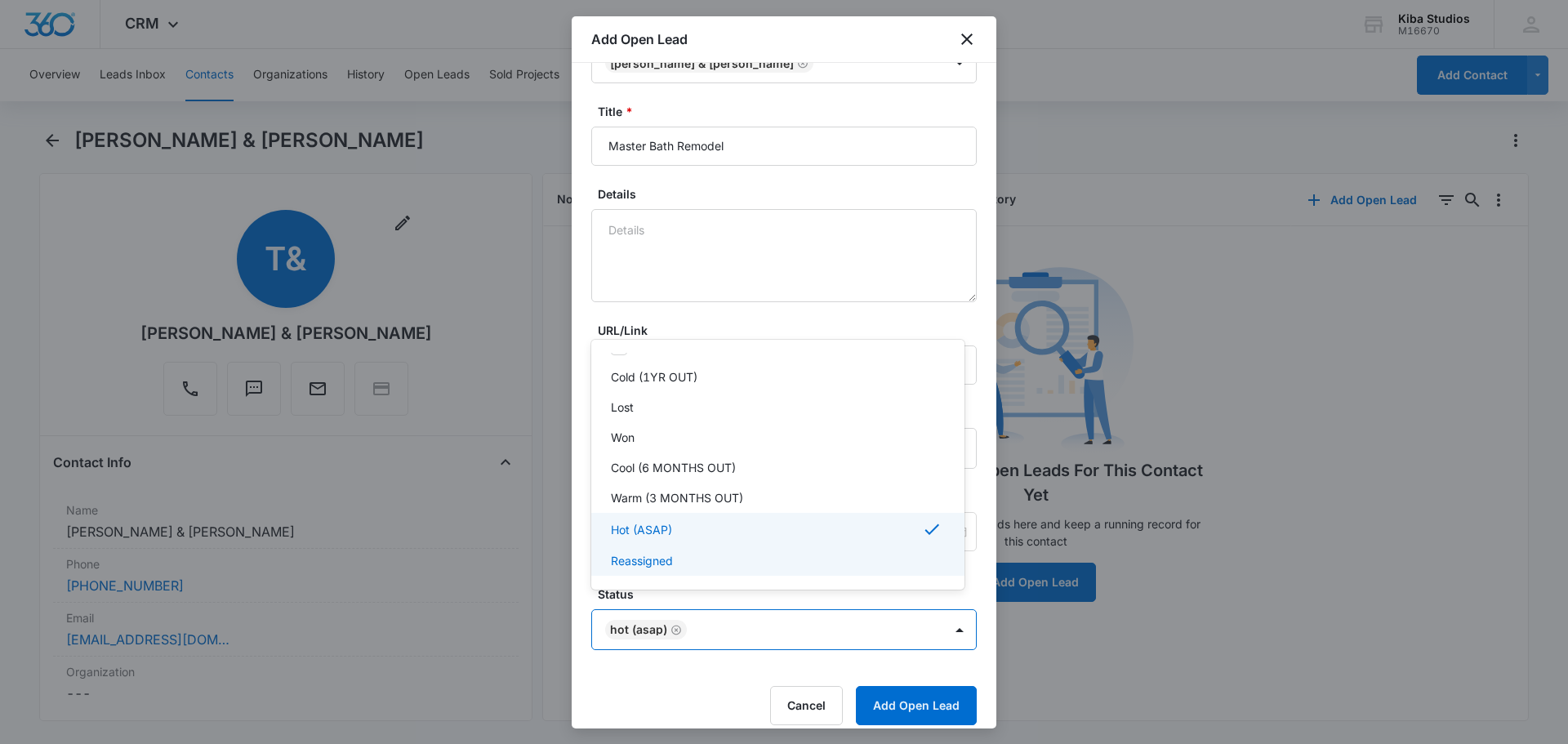
click at [922, 694] on div at bounding box center [784, 372] width 1568 height 744
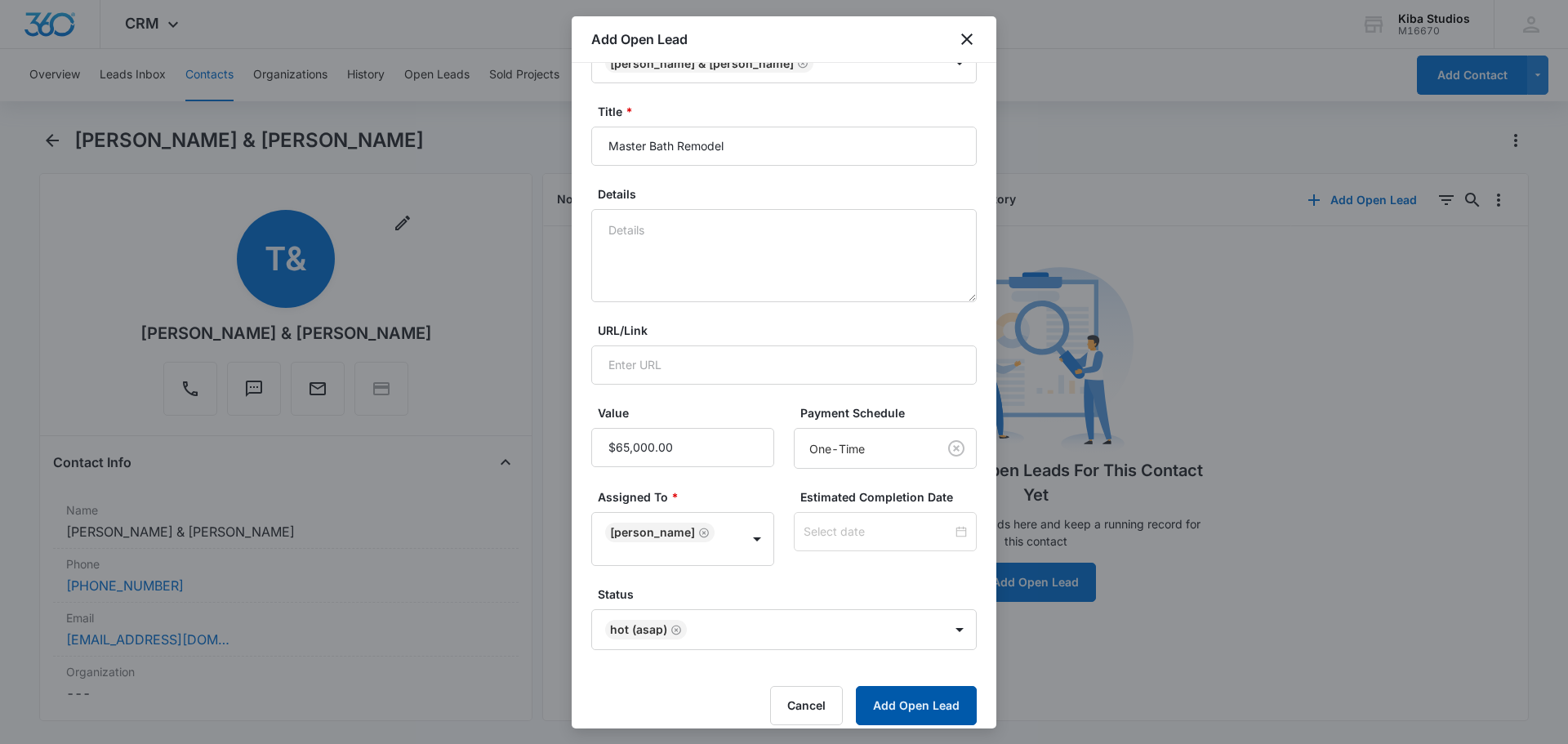
click at [886, 695] on button "Add Open Lead" at bounding box center [916, 705] width 121 height 40
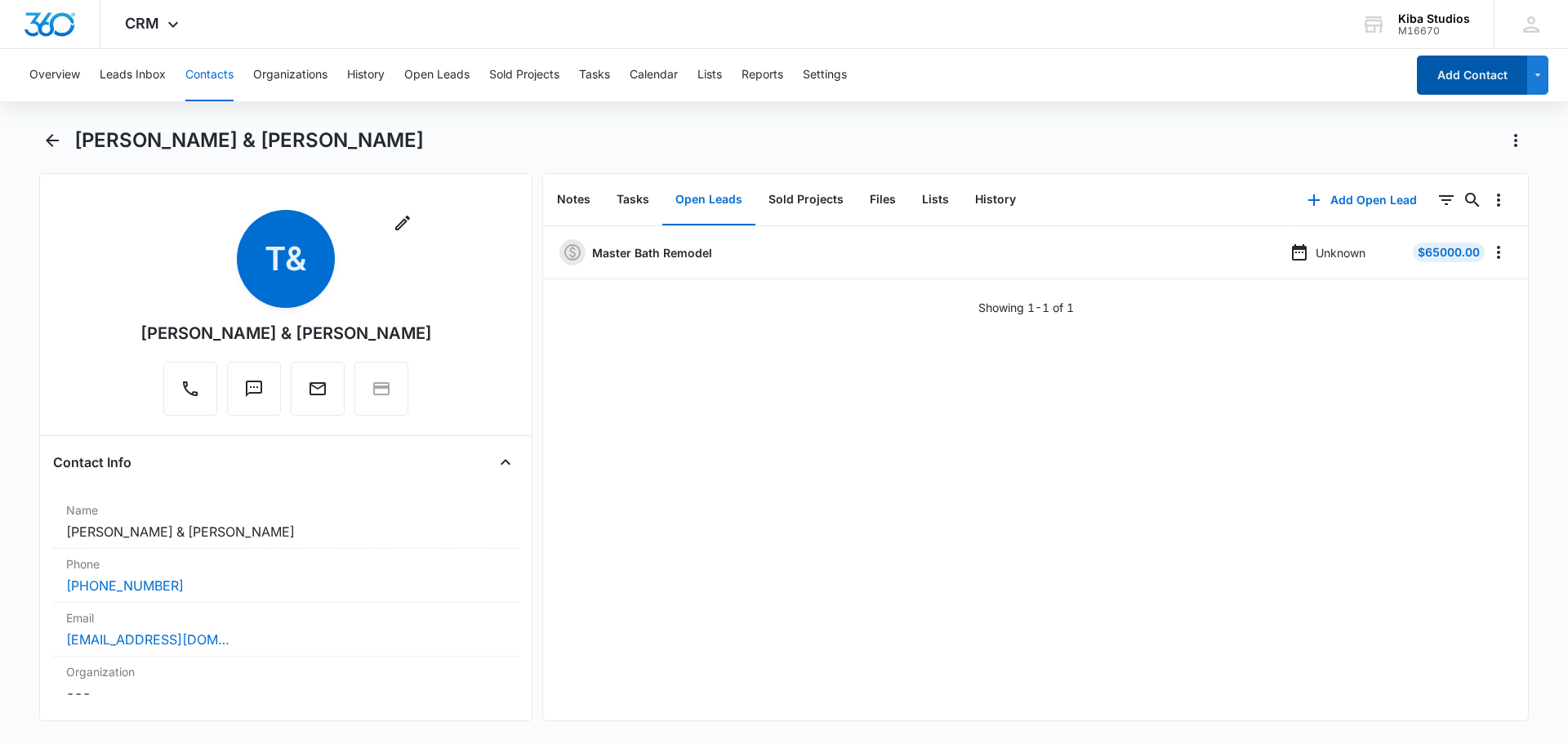
click at [1448, 84] on button "Add Contact" at bounding box center [1471, 75] width 110 height 40
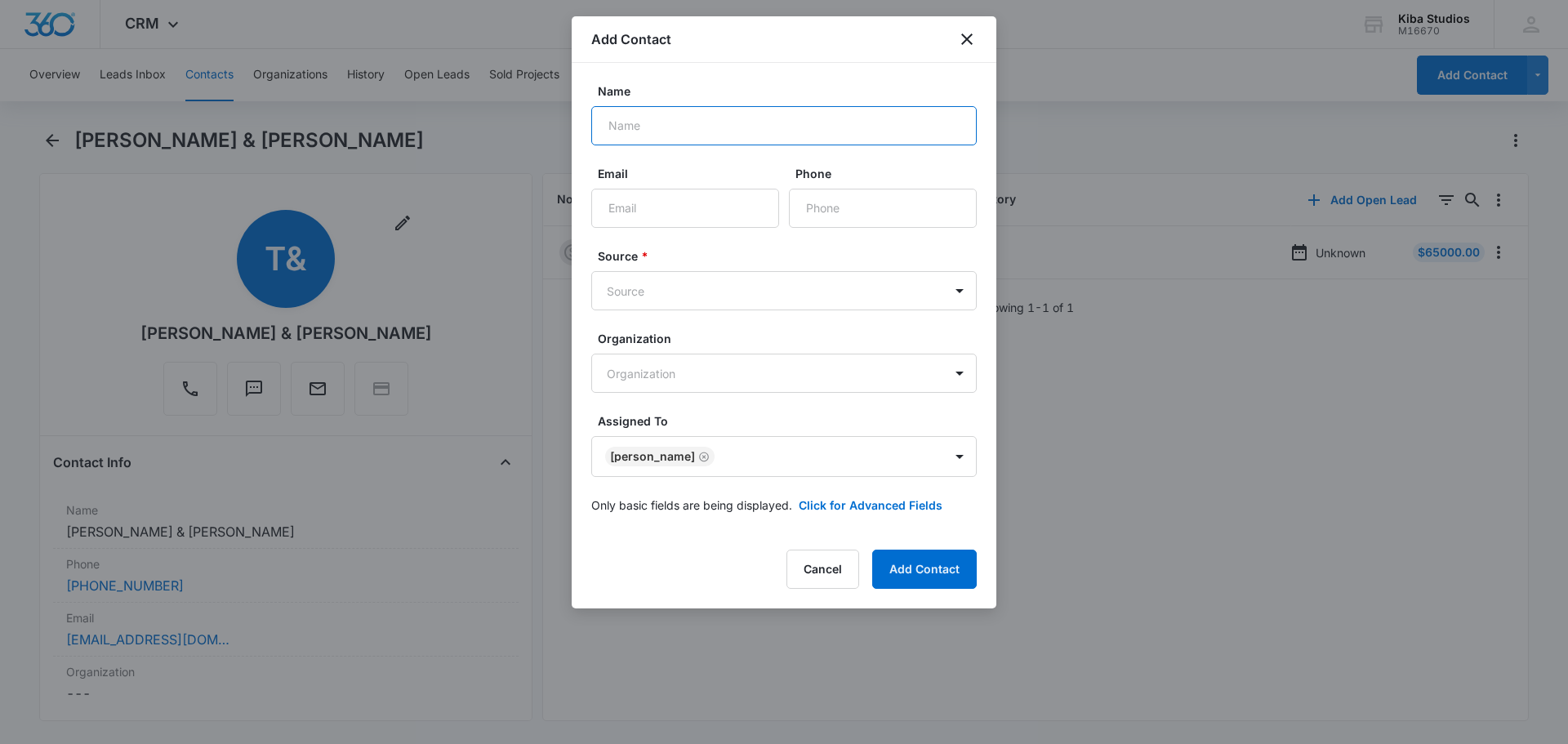
click at [690, 123] on input "Name" at bounding box center [784, 126] width 386 height 40
type input "g"
type input "Guy McCaw"
click at [805, 579] on button "Cancel" at bounding box center [822, 570] width 72 height 40
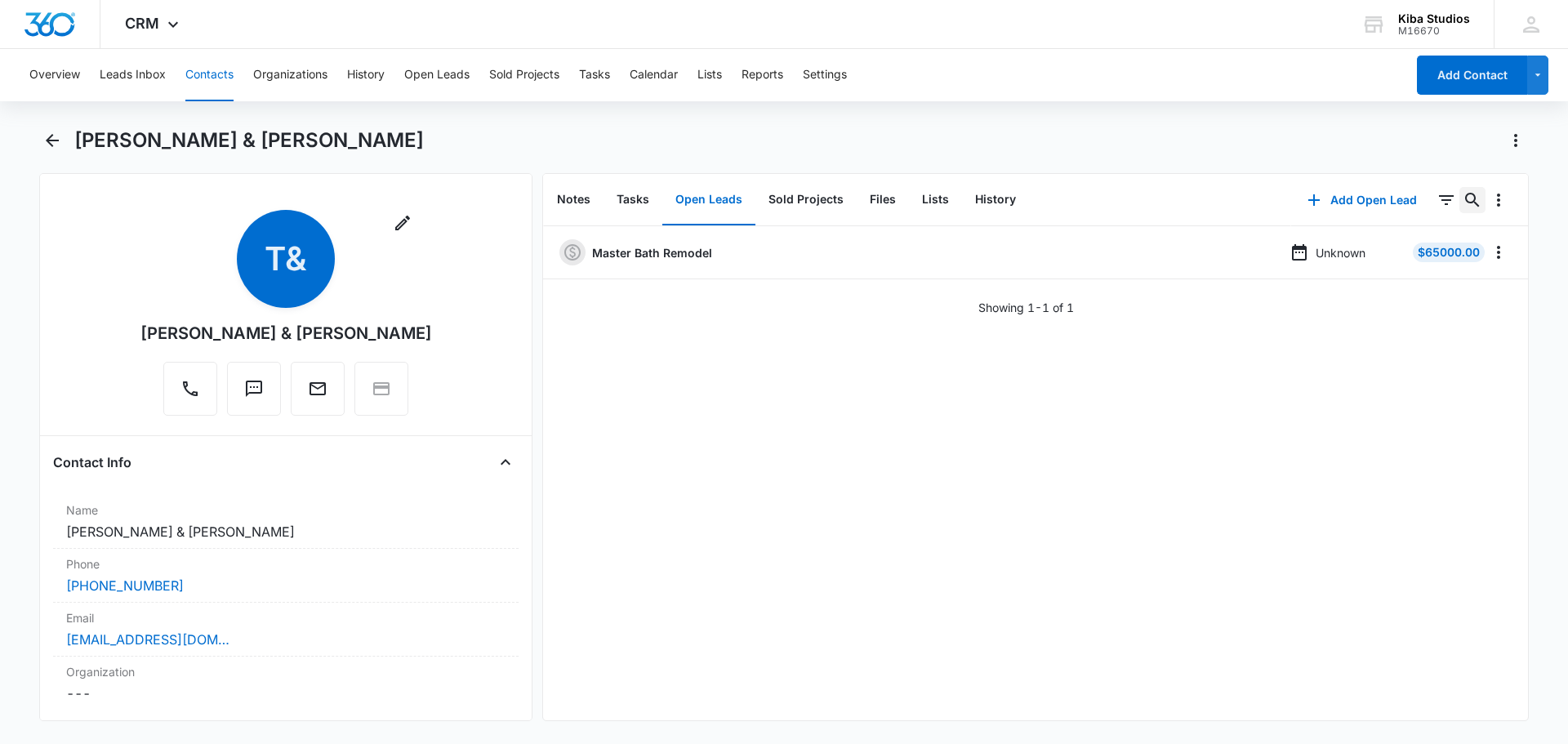
click at [1463, 209] on icon "Search..." at bounding box center [1473, 200] width 20 height 20
click at [1358, 264] on input "text" at bounding box center [1349, 253] width 231 height 40
type input "guy mccaw"
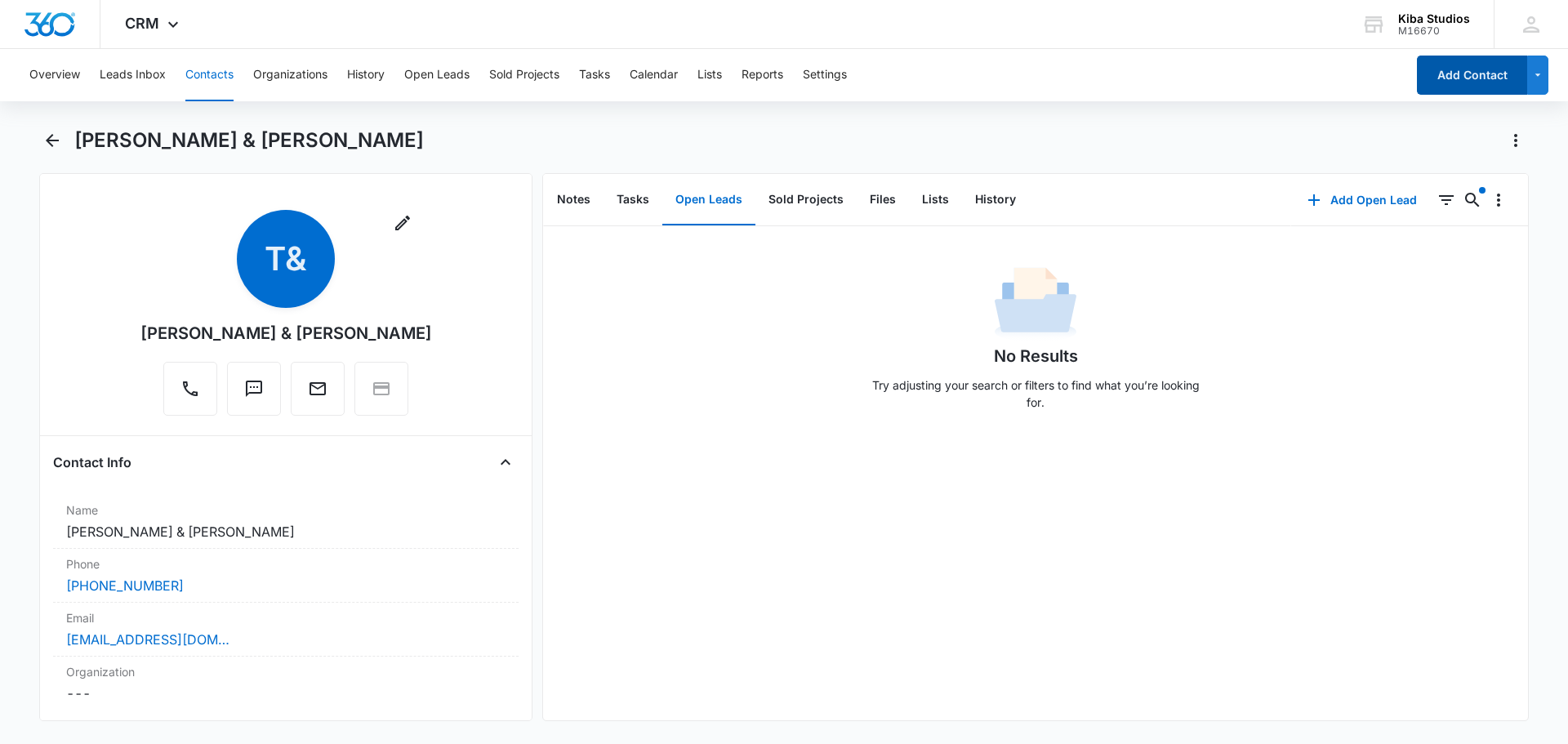
click at [1500, 77] on button "Add Contact" at bounding box center [1471, 75] width 110 height 40
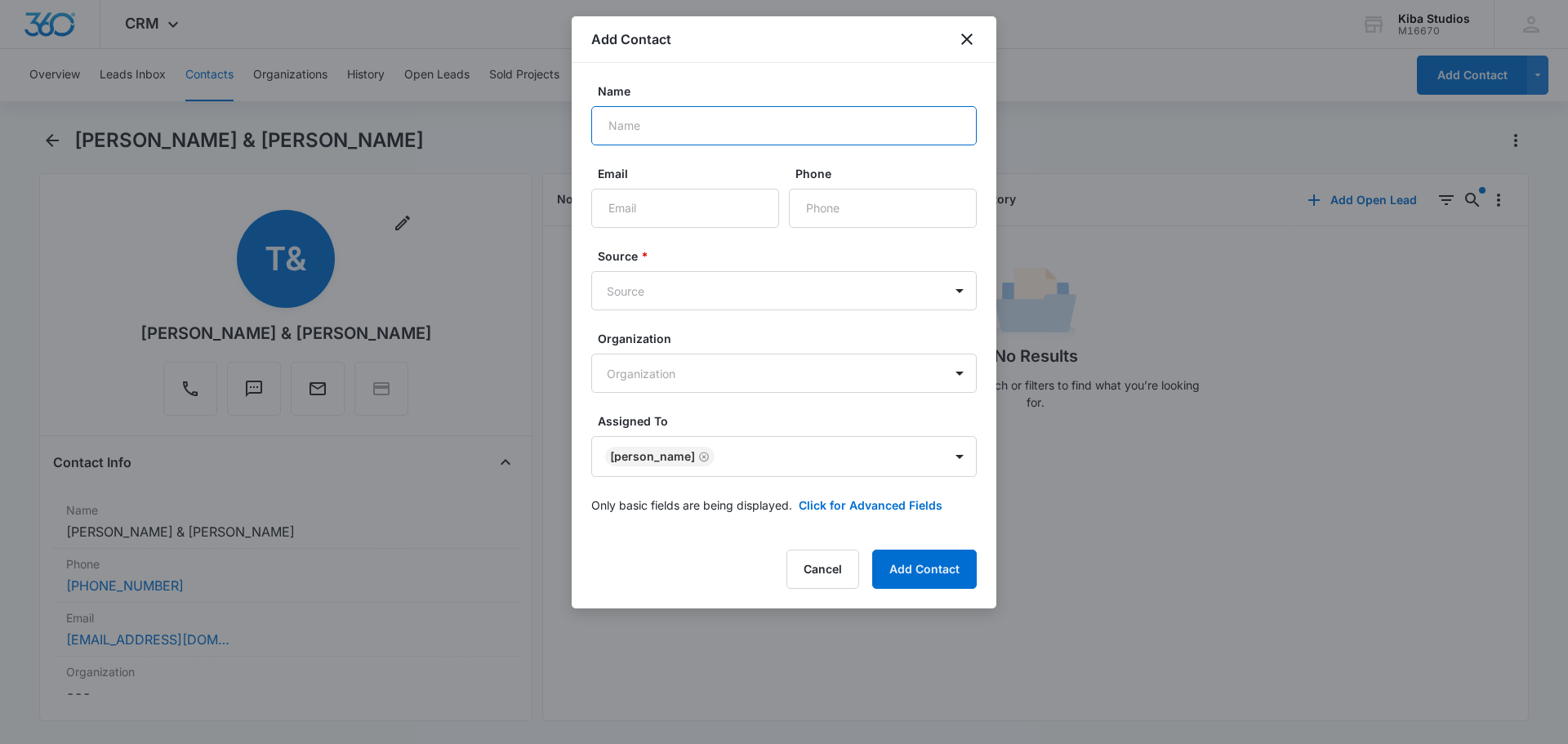
click at [780, 134] on input "Name" at bounding box center [784, 126] width 386 height 40
type input "Guy McCaw"
click at [672, 208] on input "Email" at bounding box center [686, 209] width 188 height 40
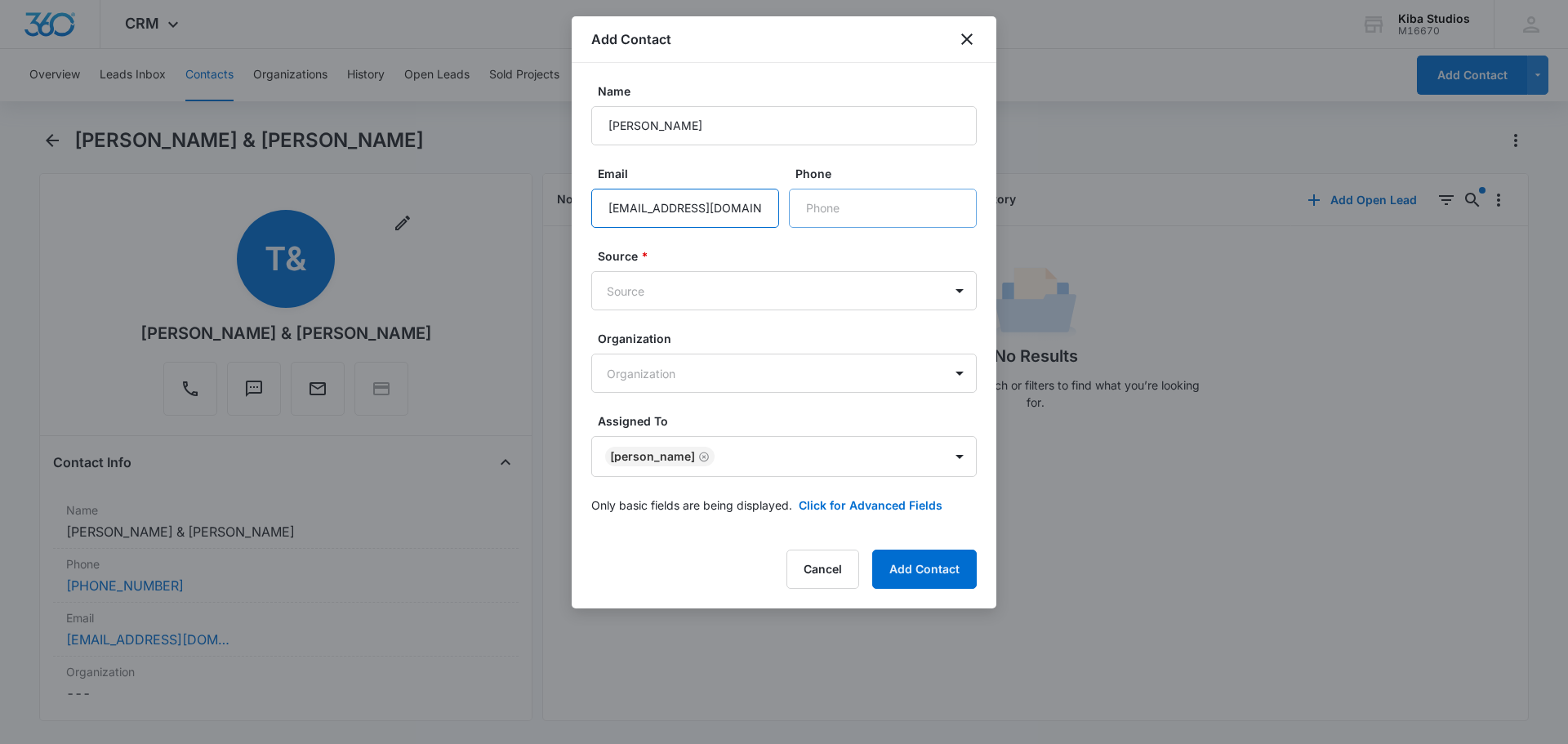
type input "mcguyver076@gmail.com"
click at [858, 223] on input "Phone" at bounding box center [882, 209] width 188 height 40
type input "(641) 990-2521"
click at [960, 288] on body "CRM Apps CRM Brand AI Assistant Kiba Studios M16670 Your Accounts View All CH C…" at bounding box center [784, 372] width 1568 height 744
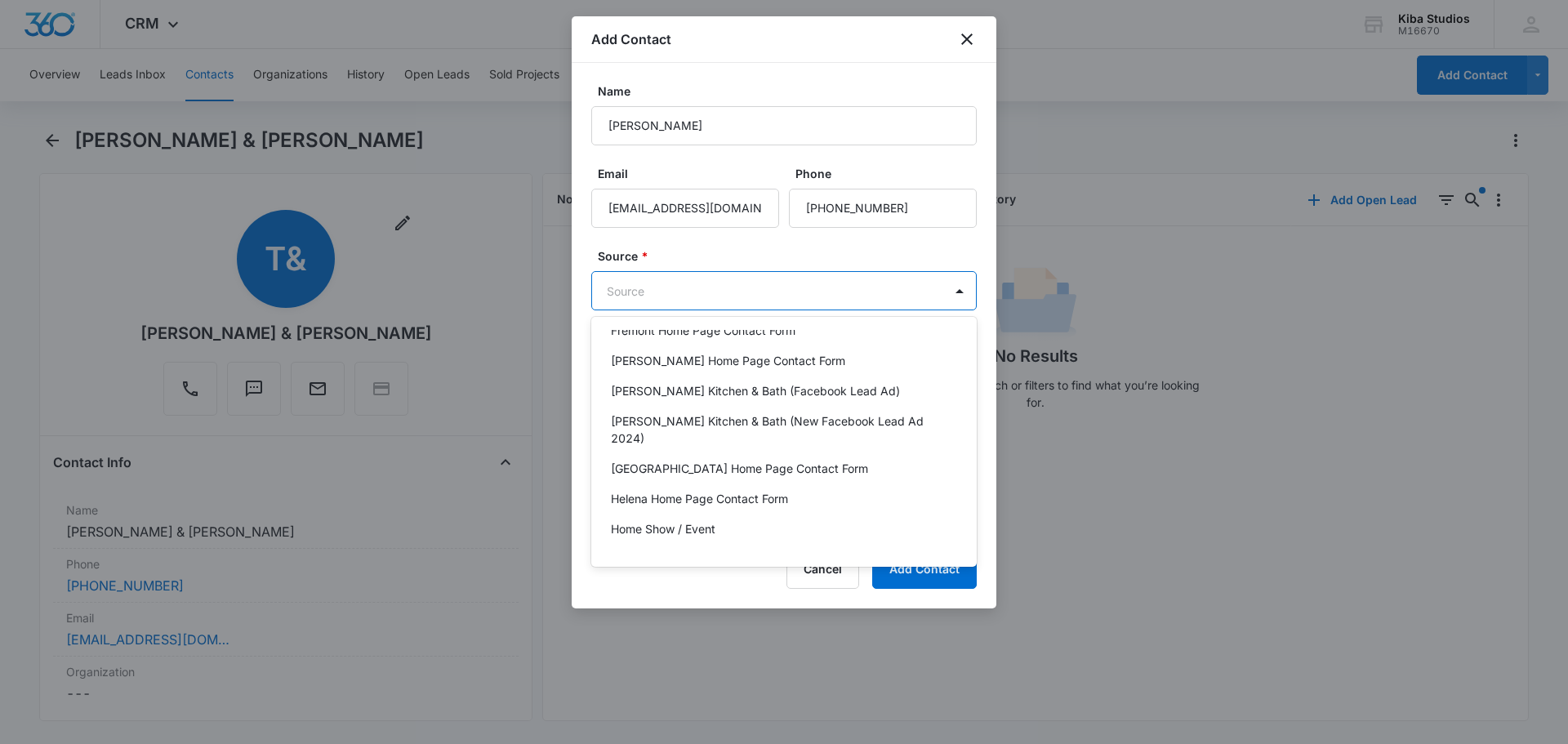
scroll to position [1307, 0]
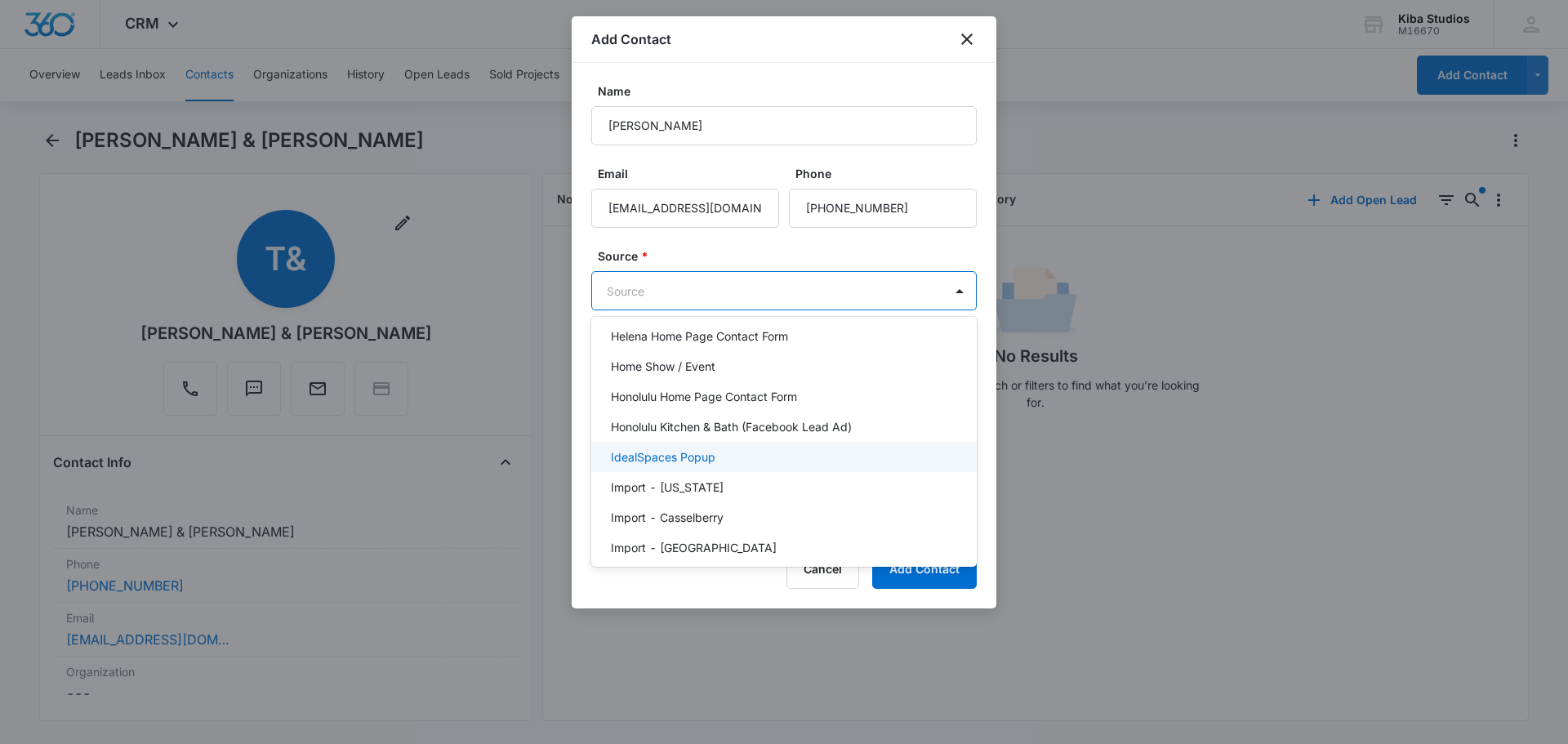
type input "i"
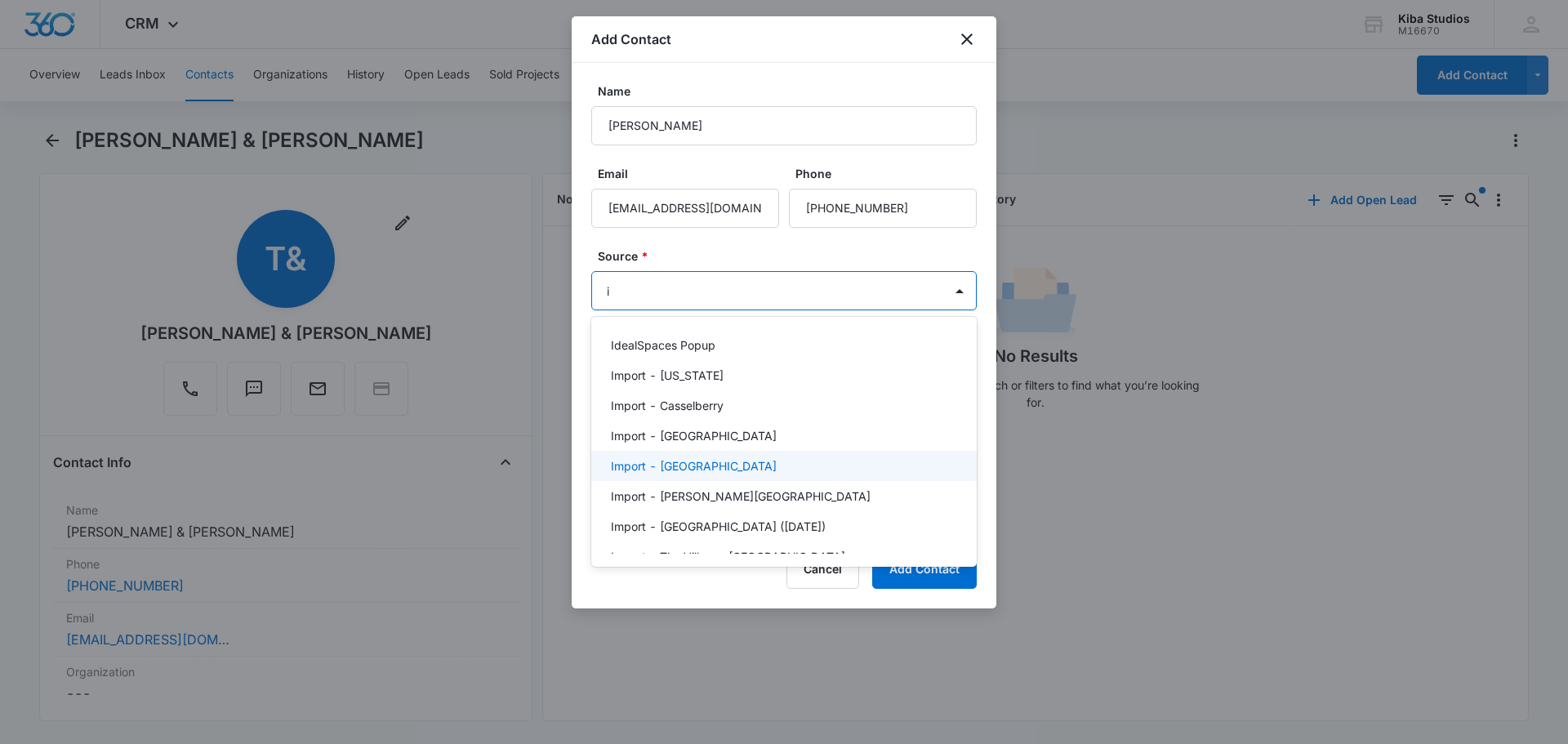
scroll to position [1220, 0]
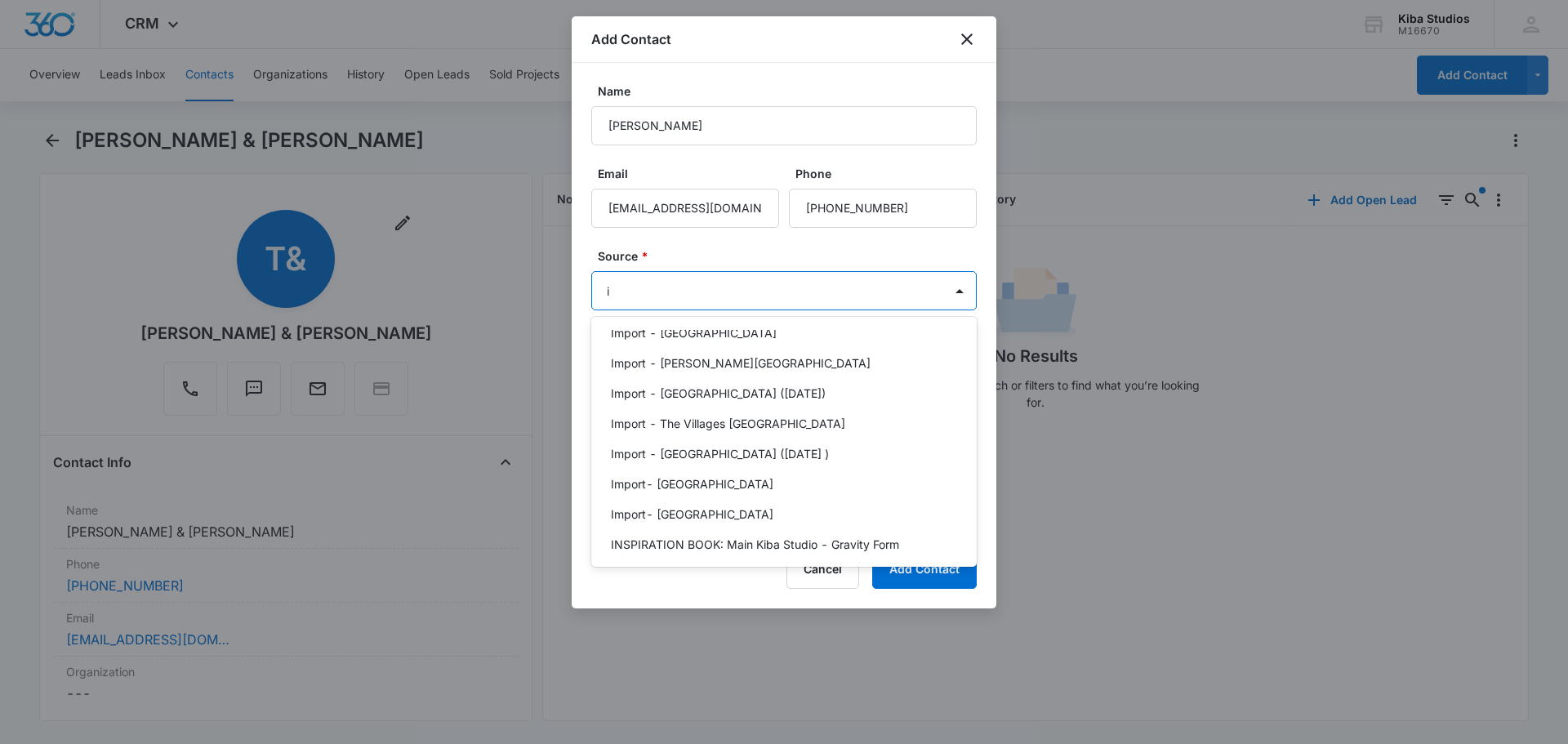
click at [700, 566] on div "Instore Client" at bounding box center [783, 574] width 343 height 17
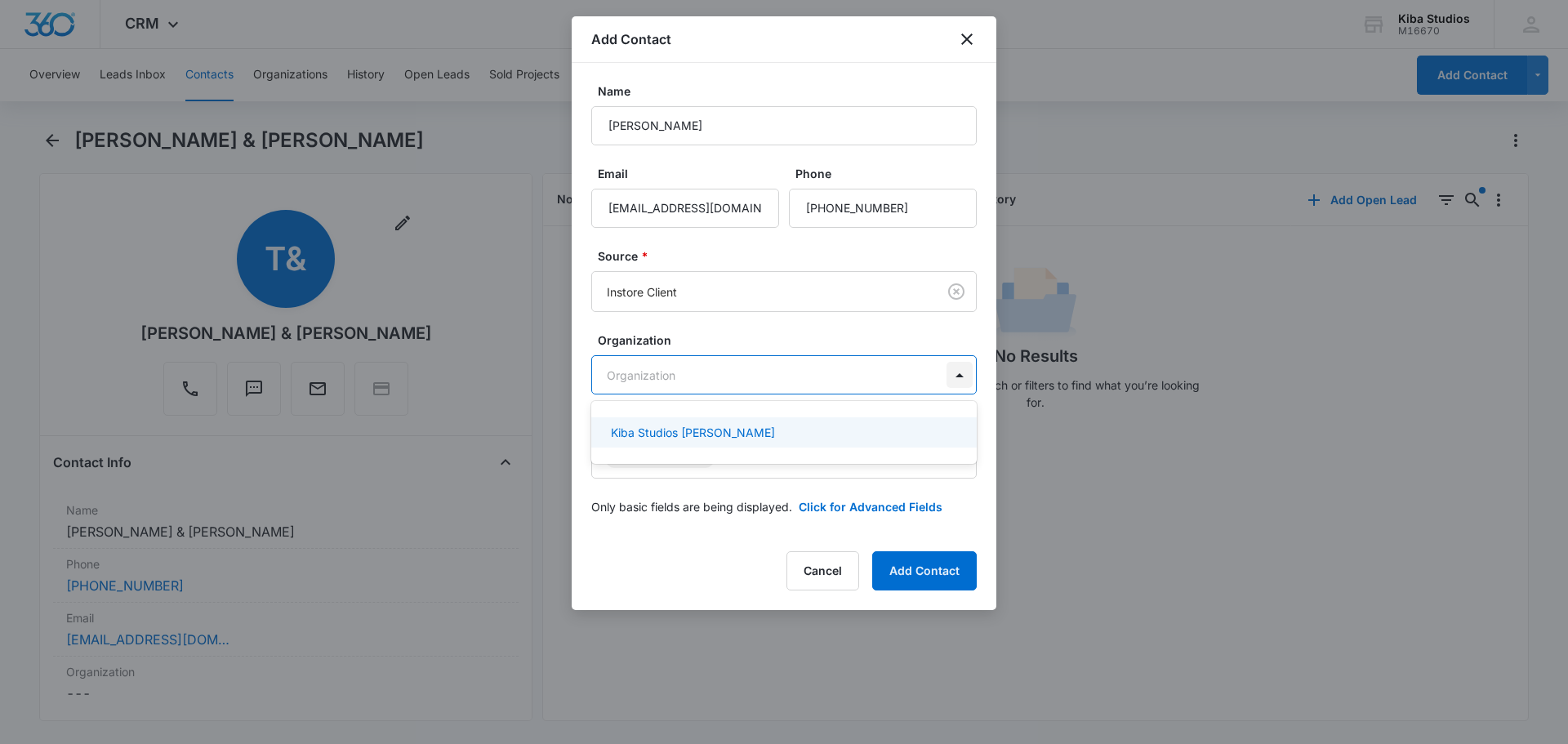
click at [962, 375] on body "CRM Apps CRM Brand AI Assistant Kiba Studios M16670 Your Accounts View All CH C…" at bounding box center [784, 372] width 1568 height 744
click at [962, 375] on div at bounding box center [784, 372] width 1568 height 744
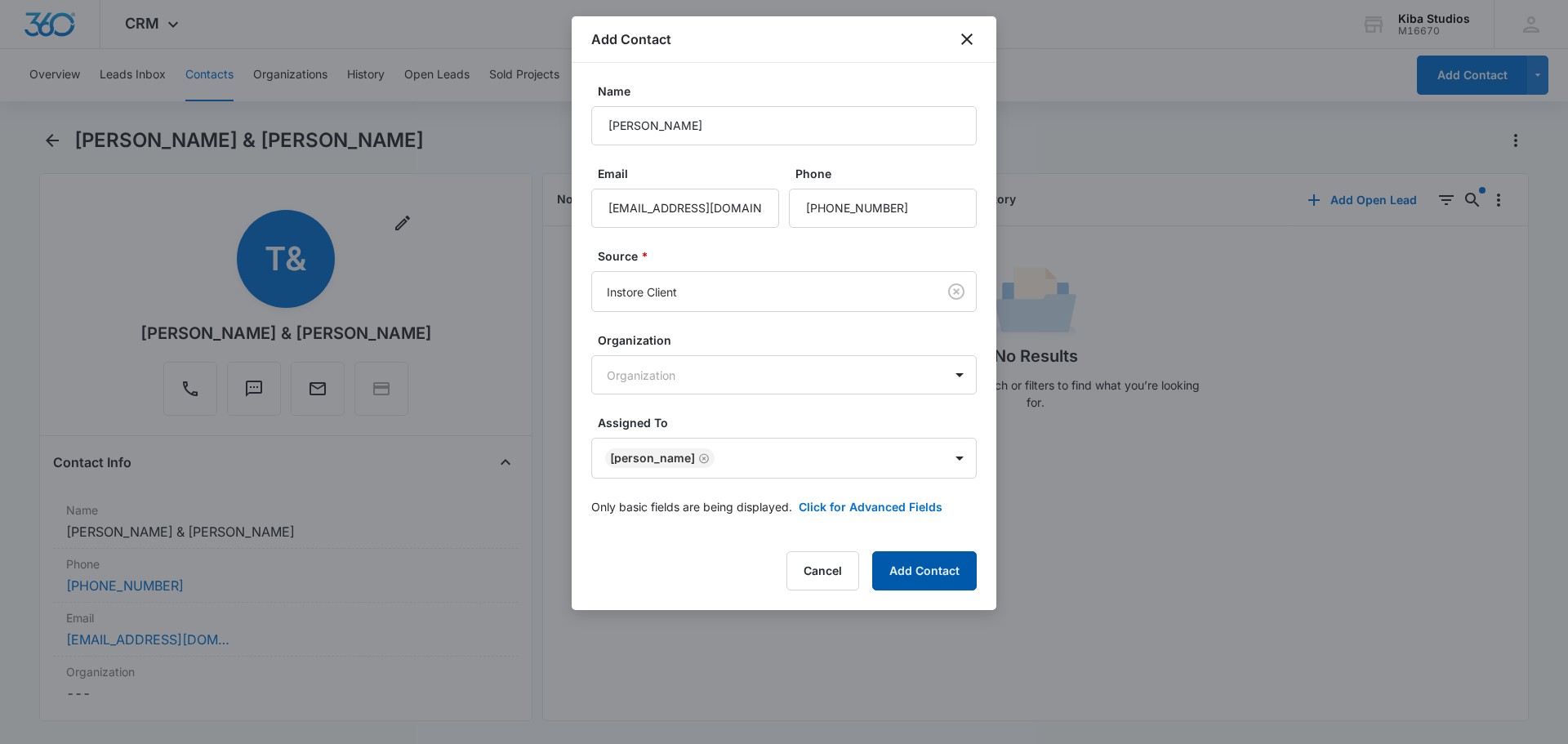
click at [951, 568] on button "Add Contact" at bounding box center [925, 571] width 105 height 40
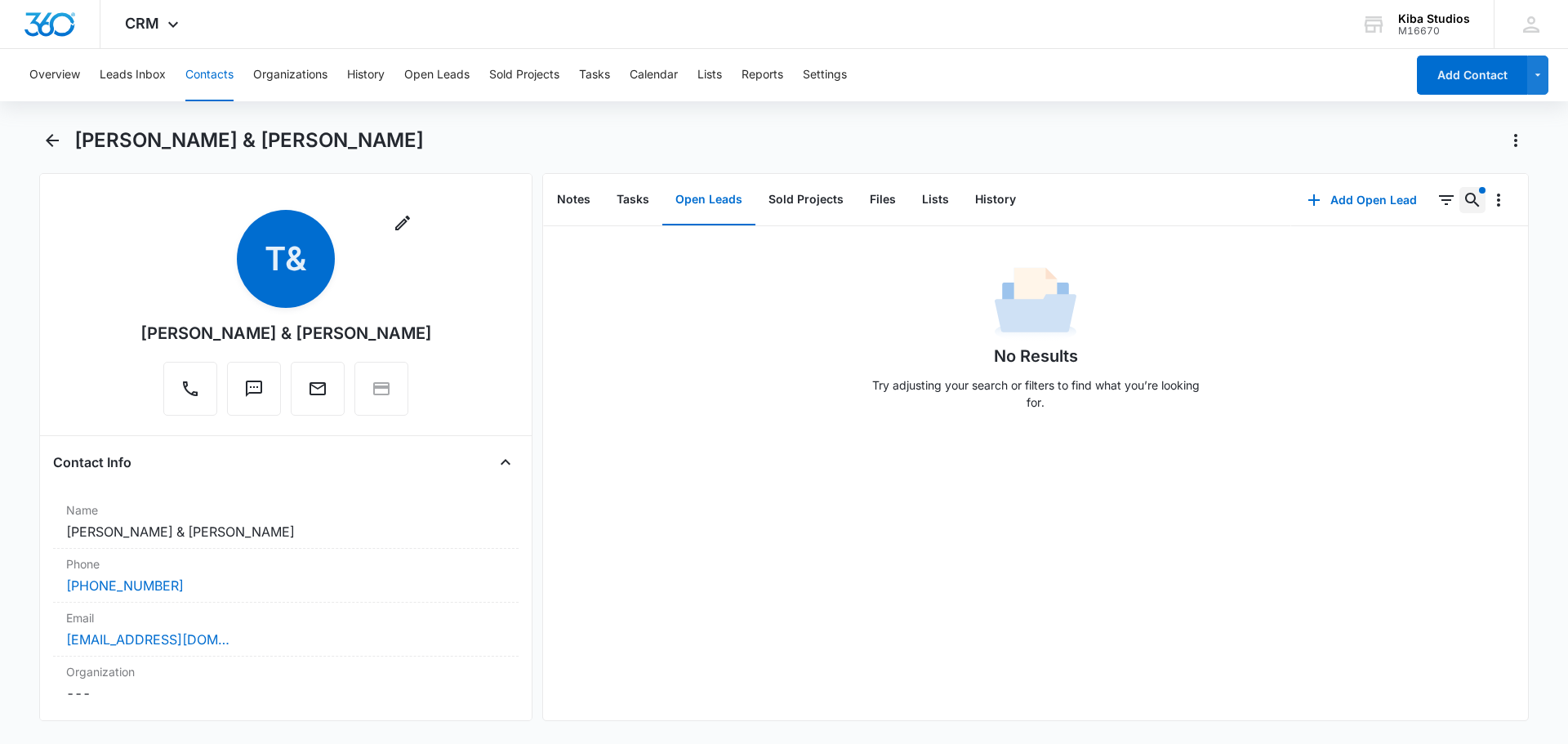
click at [1463, 199] on icon "Search..." at bounding box center [1473, 200] width 20 height 20
click at [1236, 255] on icon at bounding box center [1233, 252] width 15 height 15
click at [1233, 255] on icon at bounding box center [1233, 252] width 15 height 15
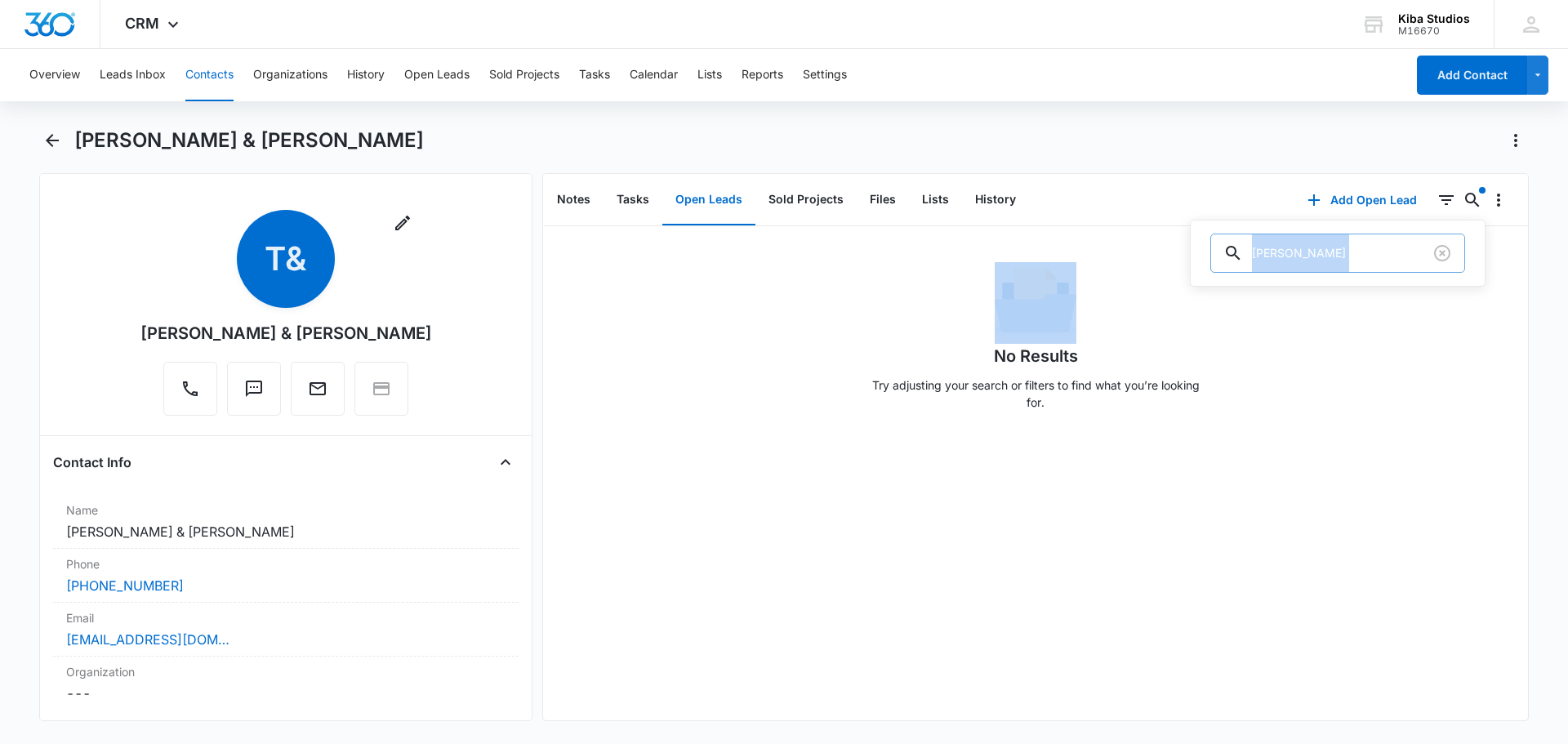
click at [1233, 255] on icon at bounding box center [1233, 252] width 15 height 15
click at [228, 79] on button "Contacts" at bounding box center [209, 75] width 48 height 52
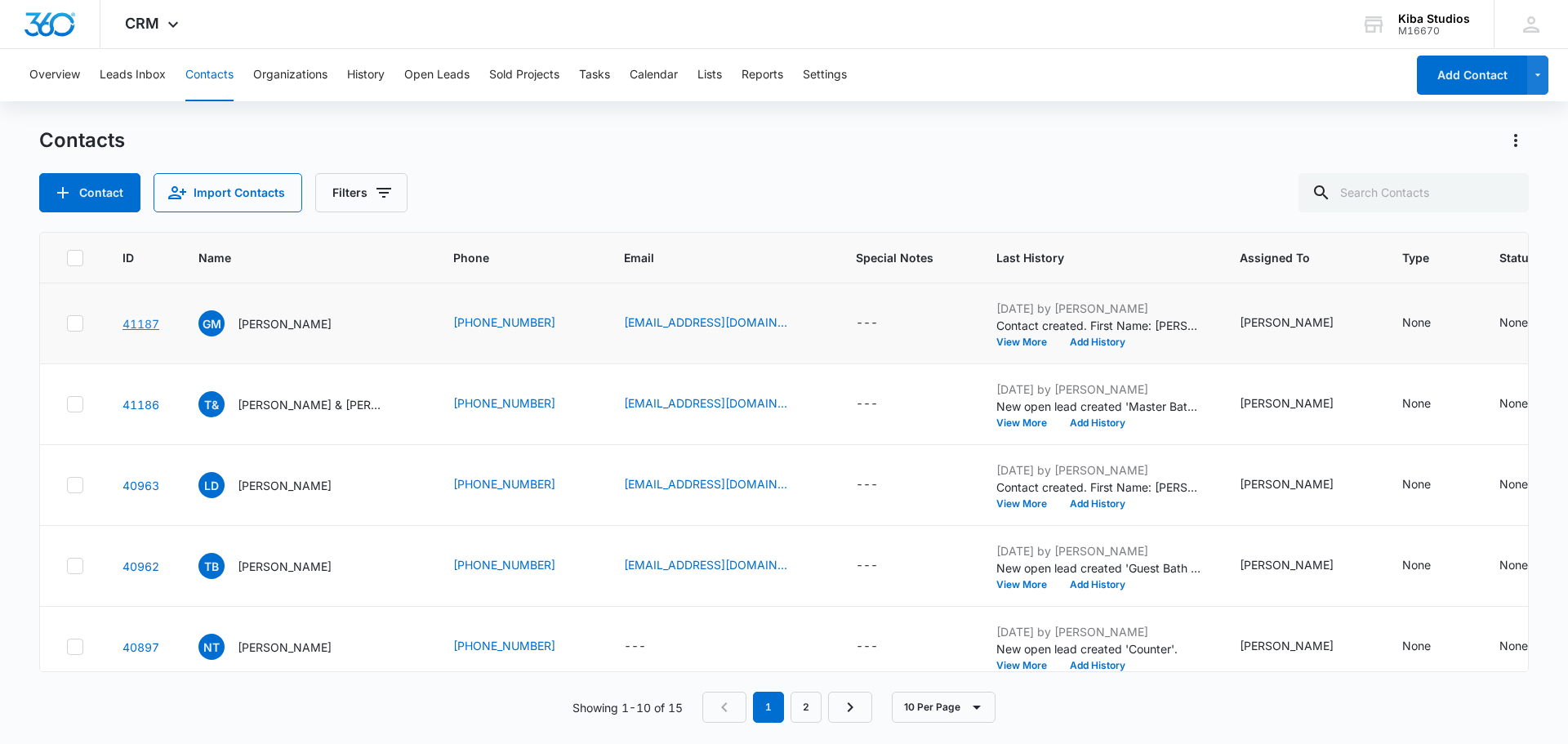
click at [145, 326] on link "41187" at bounding box center [140, 324] width 37 height 14
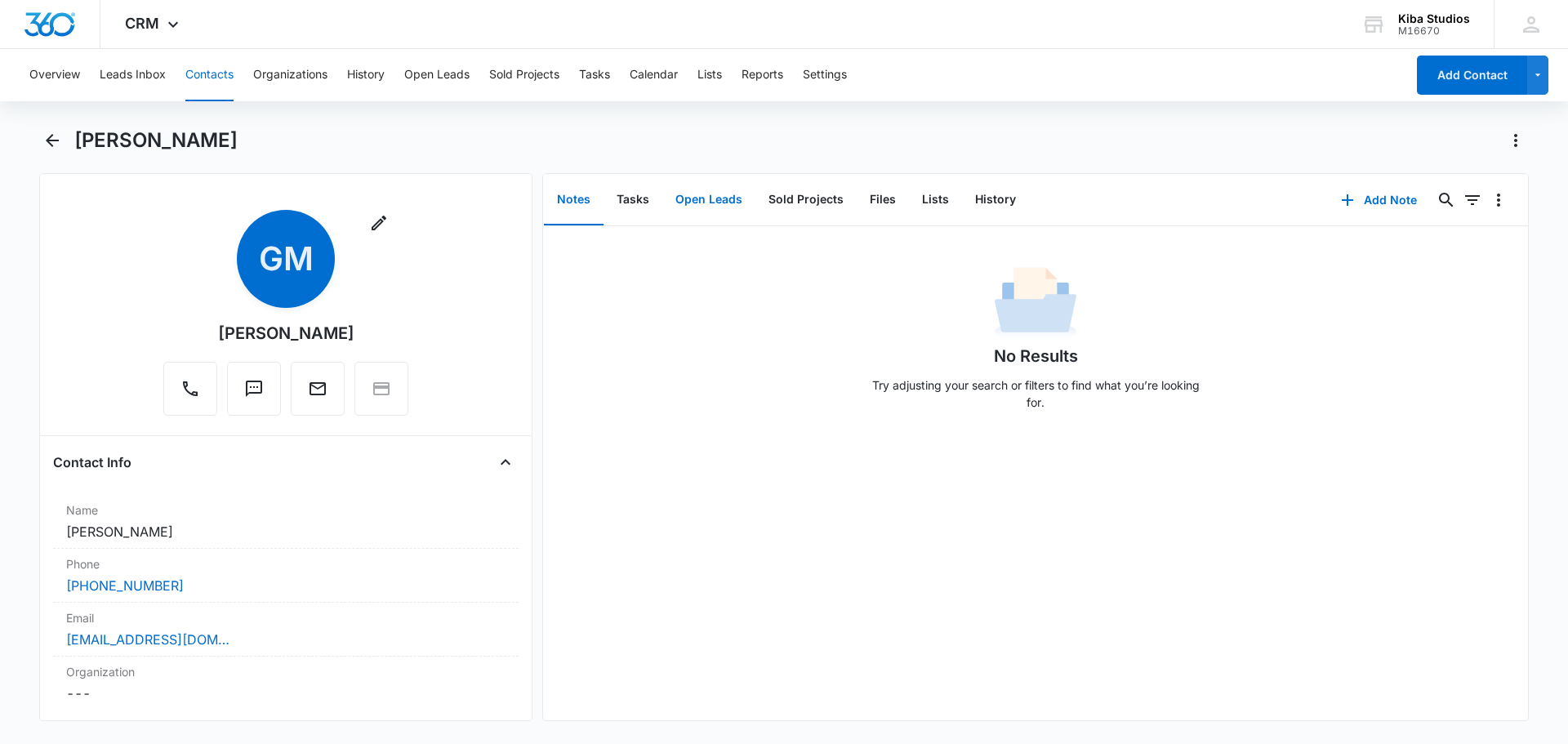
click at [720, 199] on button "Open Leads" at bounding box center [709, 200] width 93 height 50
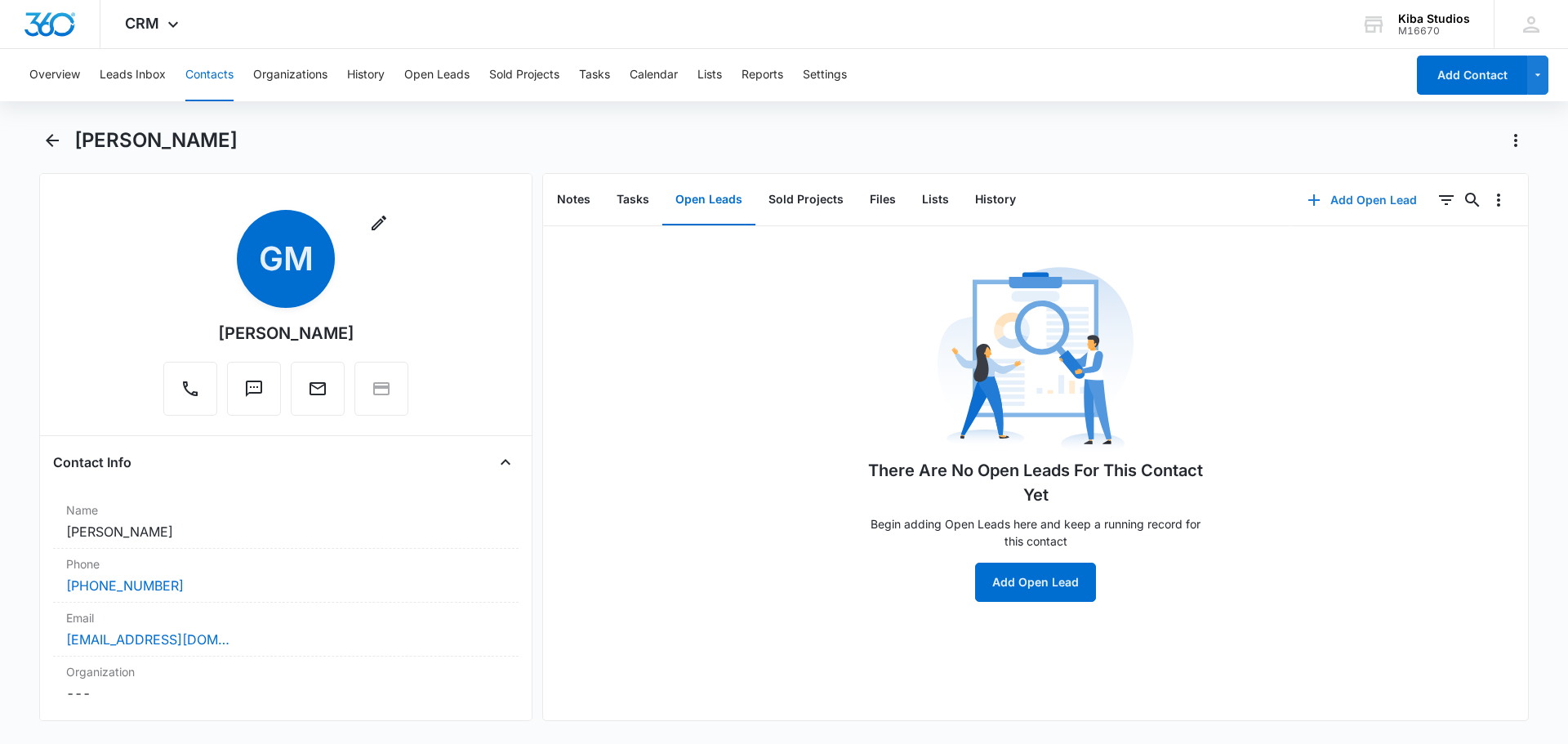
click at [1390, 204] on button "Add Open Lead" at bounding box center [1362, 200] width 142 height 40
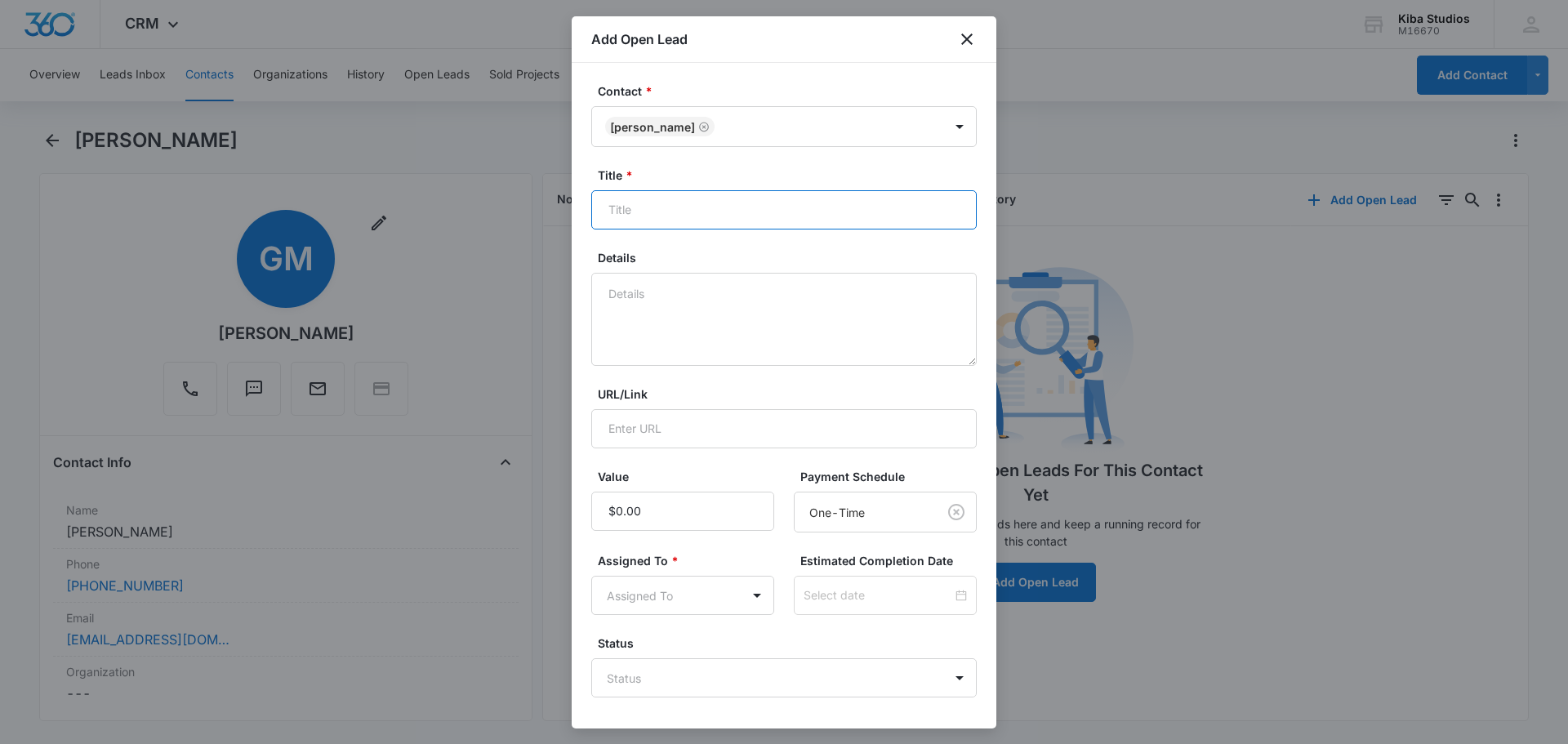
click at [660, 220] on input "Title *" at bounding box center [784, 210] width 386 height 40
type input "Master Bath Remodel"
type input "$50,000.00"
click at [752, 599] on body "CRM Apps CRM Brand AI Assistant Kiba Studios M16670 Your Accounts View All CH C…" at bounding box center [784, 372] width 1568 height 744
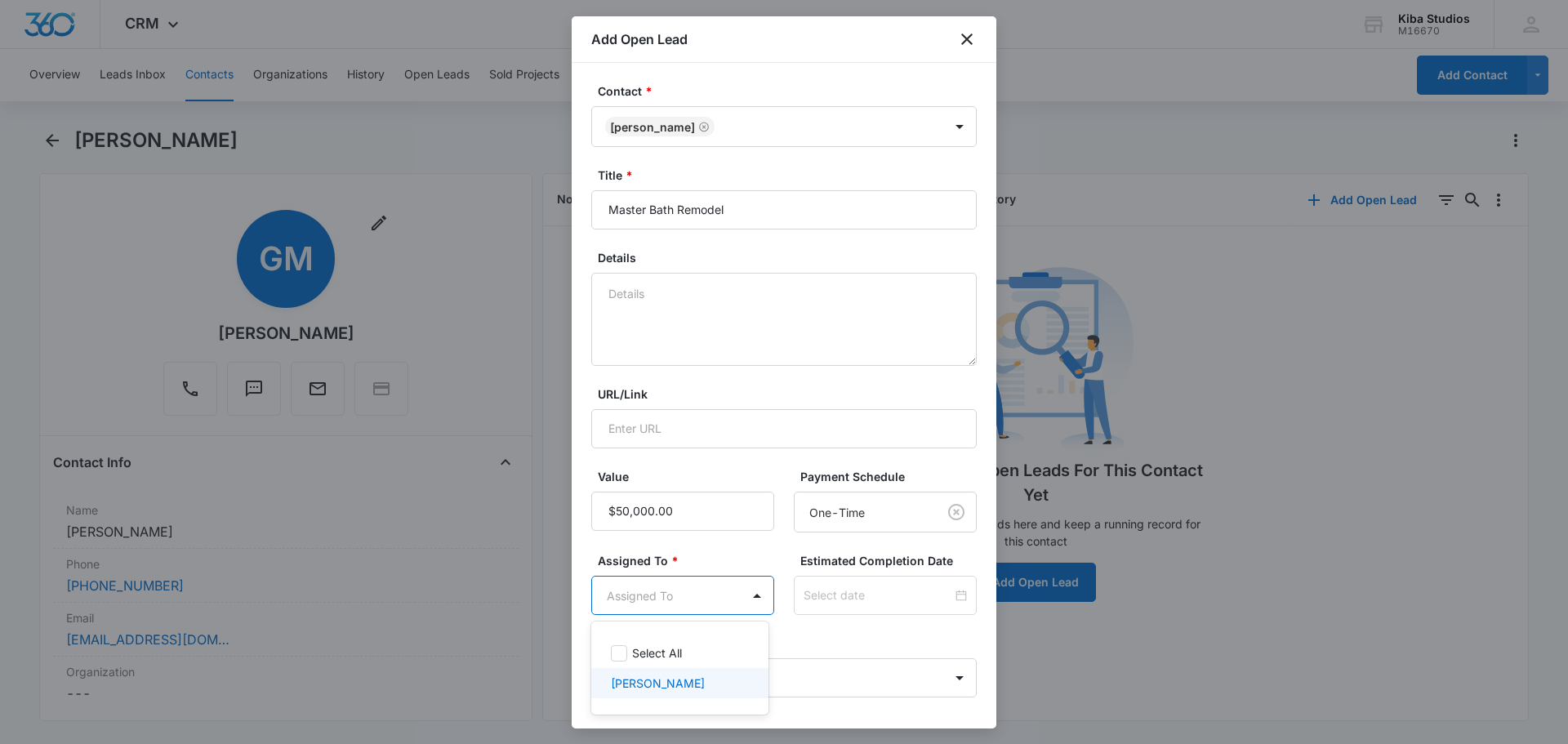
click at [641, 685] on p "Cathy Hoy" at bounding box center [658, 683] width 94 height 17
click at [925, 642] on div at bounding box center [784, 372] width 1568 height 744
click at [948, 679] on body "CRM Apps CRM Brand AI Assistant Kiba Studios M16670 Your Accounts View All CH C…" at bounding box center [784, 372] width 1568 height 744
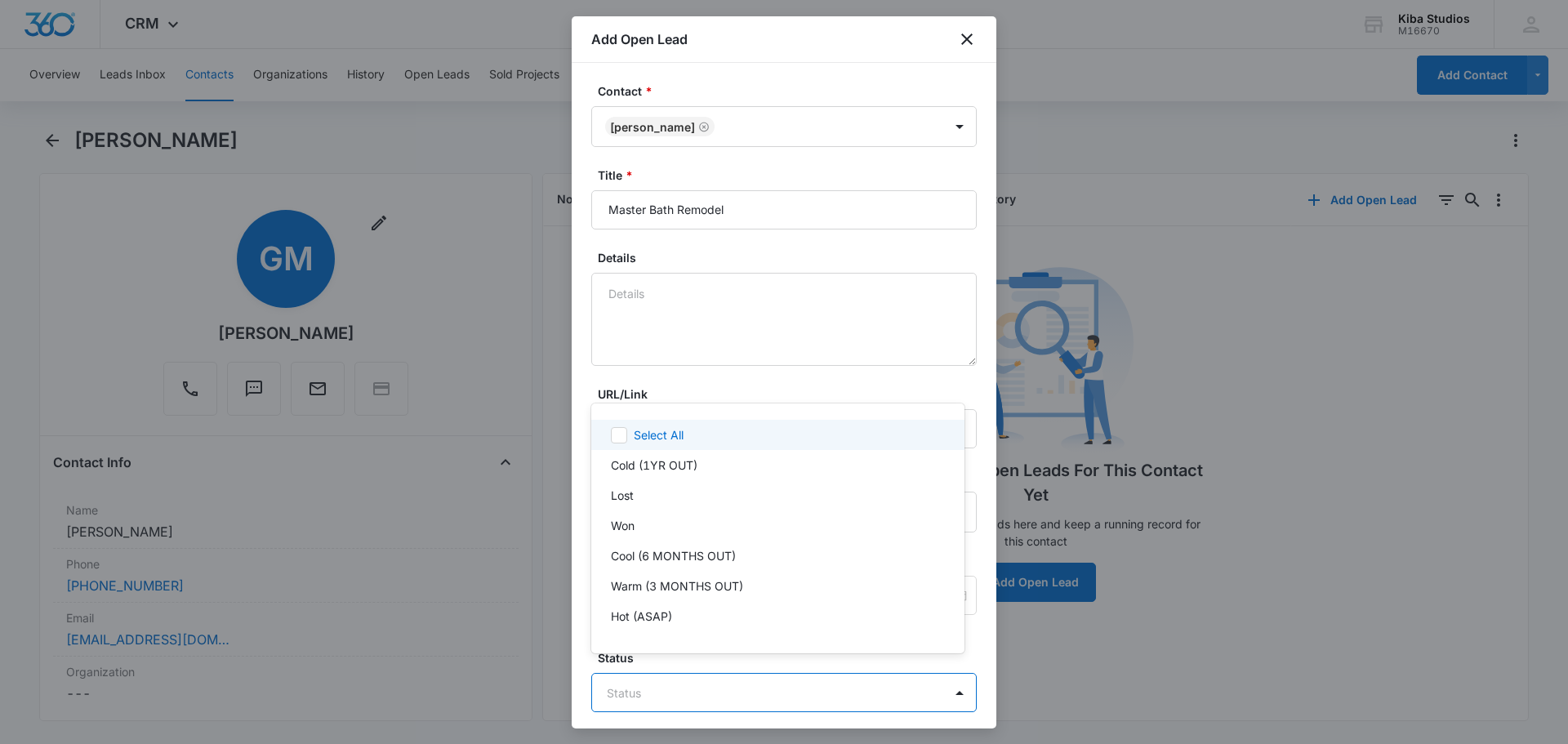
scroll to position [25, 0]
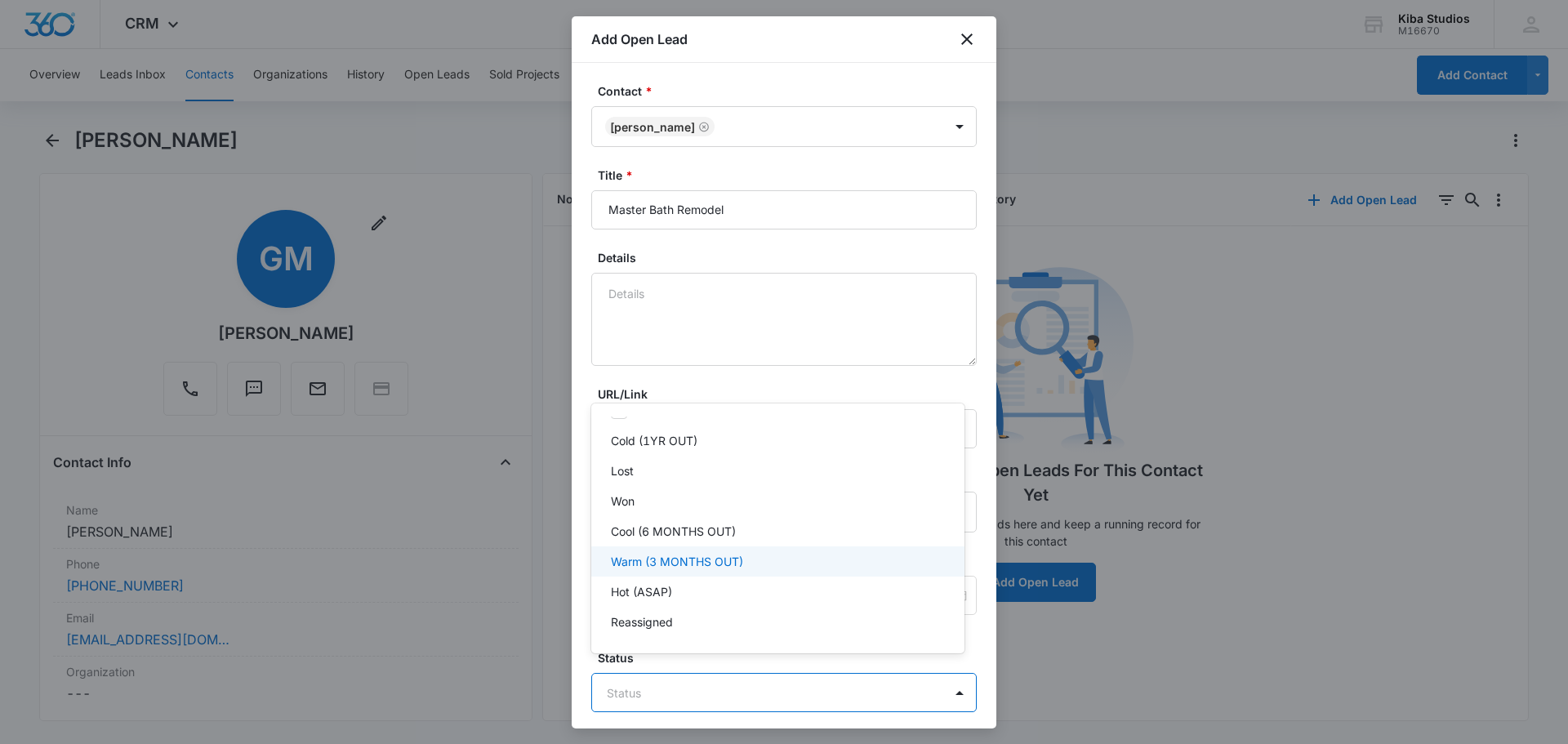
click at [737, 574] on div "Warm (3 MONTHS OUT)" at bounding box center [778, 561] width 373 height 31
click at [962, 245] on div at bounding box center [784, 372] width 1568 height 744
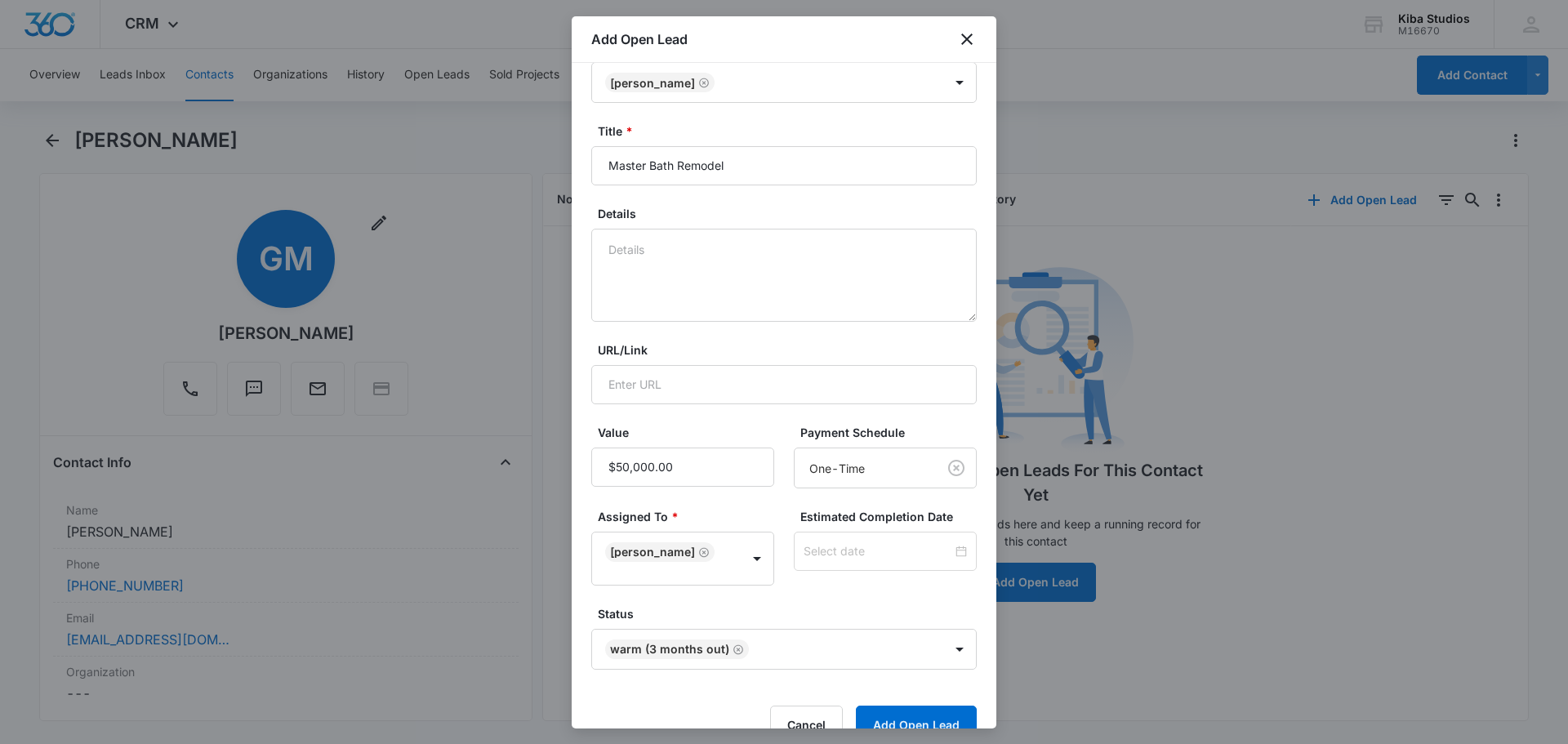
scroll to position [67, 0]
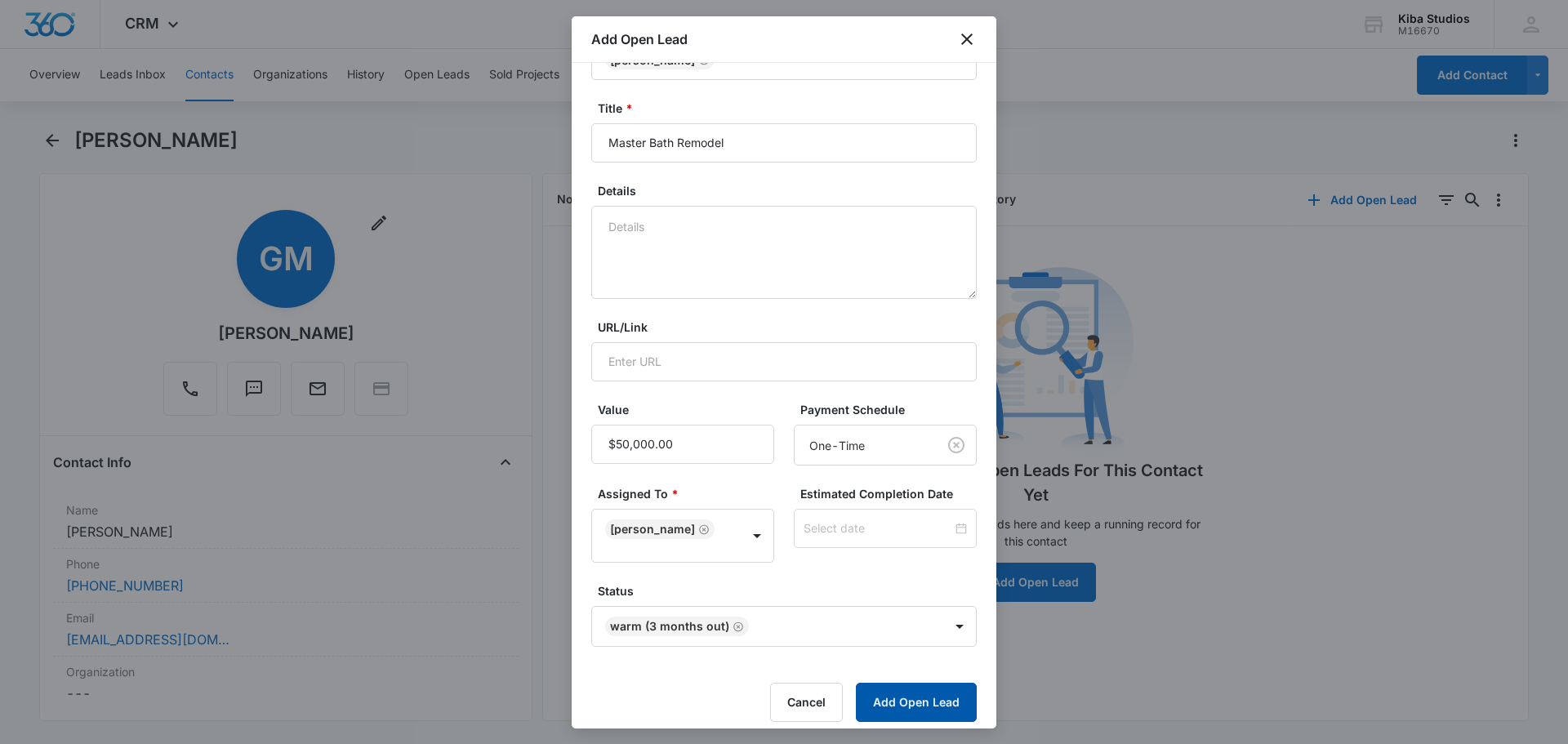
click at [916, 691] on button "Add Open Lead" at bounding box center [916, 702] width 121 height 40
